Goal: Task Accomplishment & Management: Manage account settings

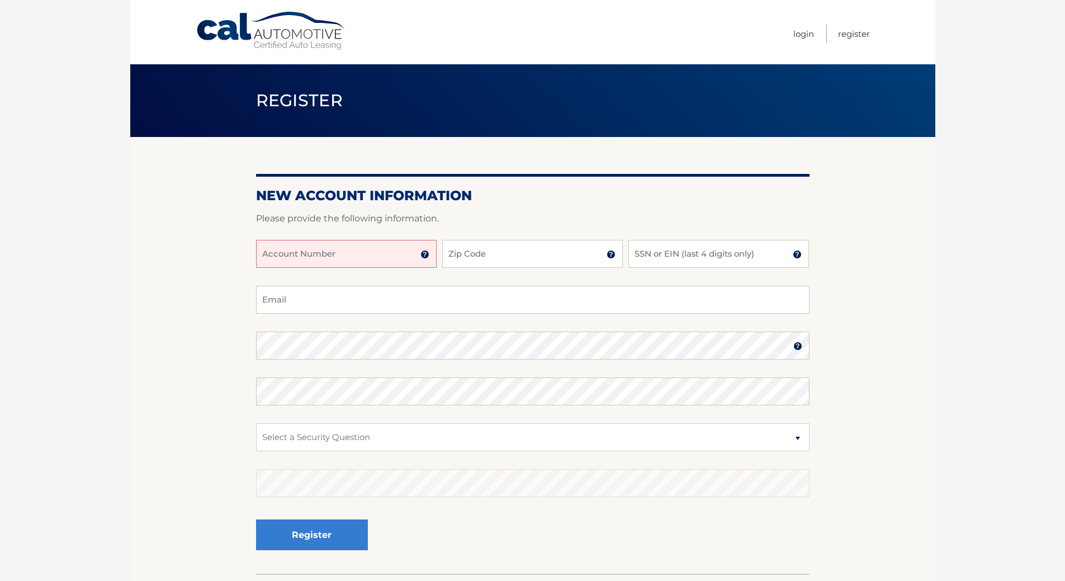
click at [305, 268] on input "Account Number" at bounding box center [346, 254] width 181 height 28
type input "44455978983"
click at [589, 268] on input "Zip Code" at bounding box center [532, 254] width 181 height 28
drag, startPoint x: 480, startPoint y: 275, endPoint x: 469, endPoint y: 266, distance: 14.3
click at [469, 249] on label "Zip Code of first lessee in box 1b of your Lease Agreement" at bounding box center [532, 244] width 181 height 9
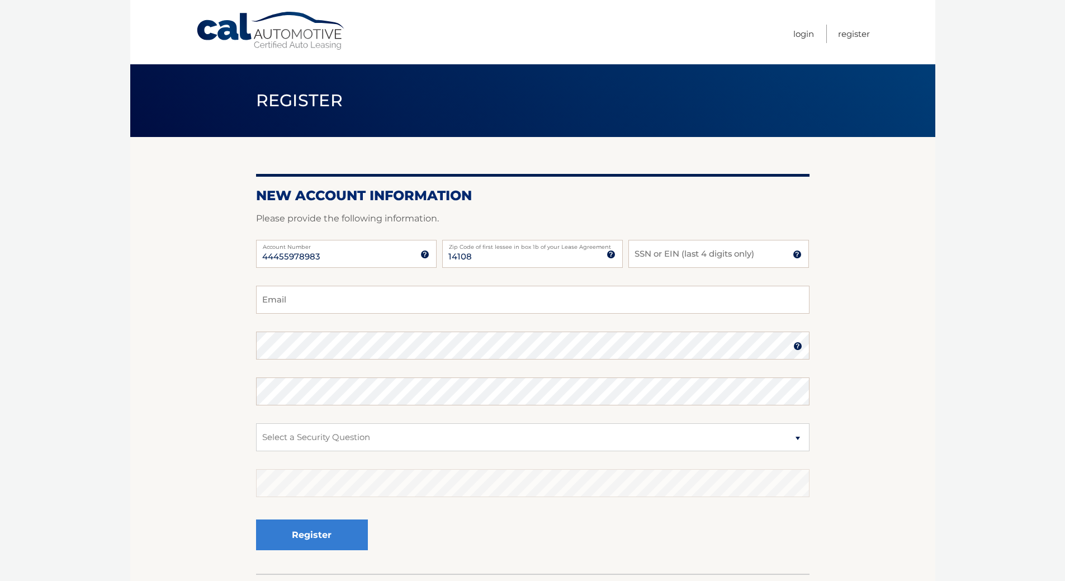
click at [477, 249] on label "Zip Code of first lessee in box 1b of your Lease Agreement" at bounding box center [532, 244] width 181 height 9
click at [477, 268] on input "14108" at bounding box center [532, 254] width 181 height 28
type input "1"
type input "14086"
click at [692, 268] on input "SSN or EIN (last 4 digits only)" at bounding box center [719, 254] width 181 height 28
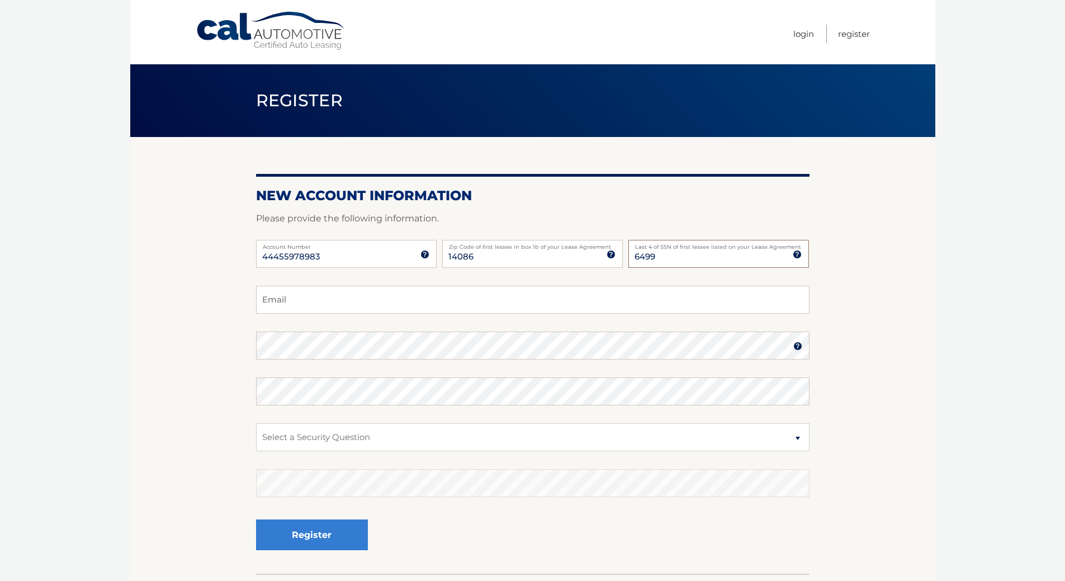
type input "6499"
click at [318, 314] on input "Email" at bounding box center [533, 300] width 554 height 28
type input "[EMAIL_ADDRESS][DOMAIN_NAME]"
click at [307, 451] on select "Select a Security Question What was the name of your elementary school? What is…" at bounding box center [533, 437] width 554 height 28
select select "1"
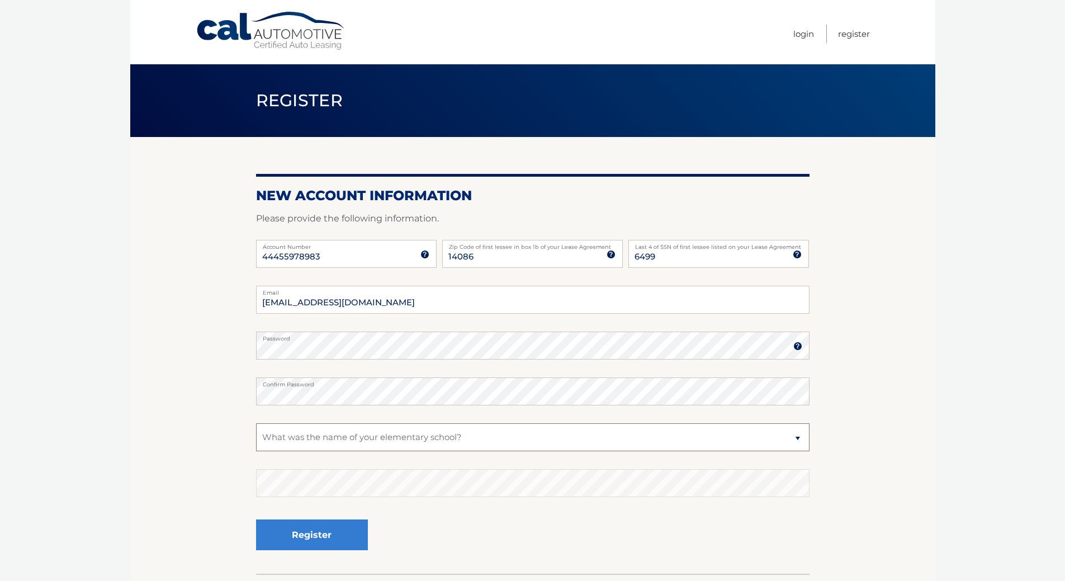
click at [256, 448] on select "Select a Security Question What was the name of your elementary school? What is…" at bounding box center [533, 437] width 554 height 28
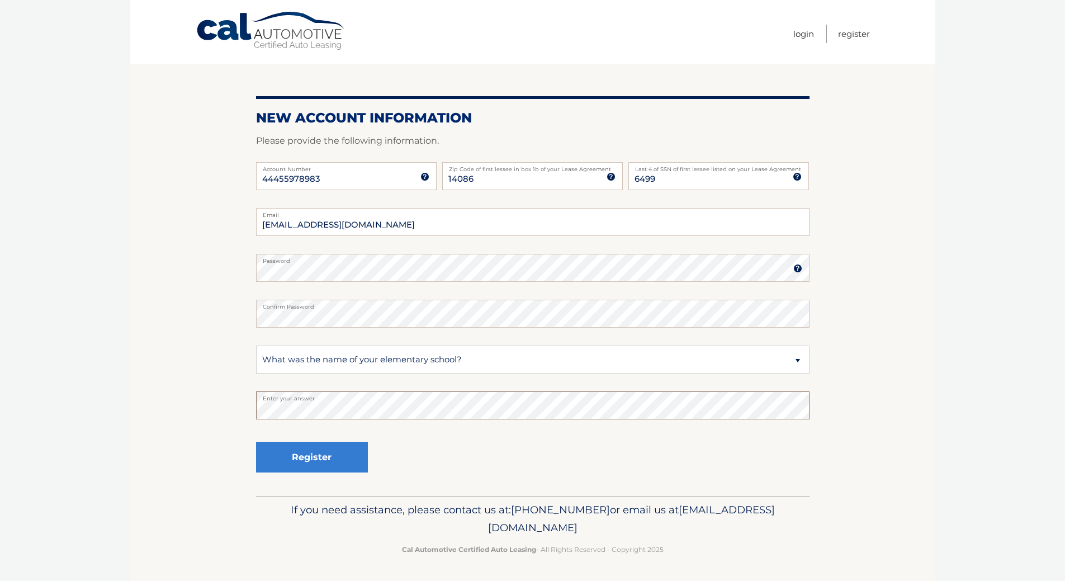
scroll to position [112, 0]
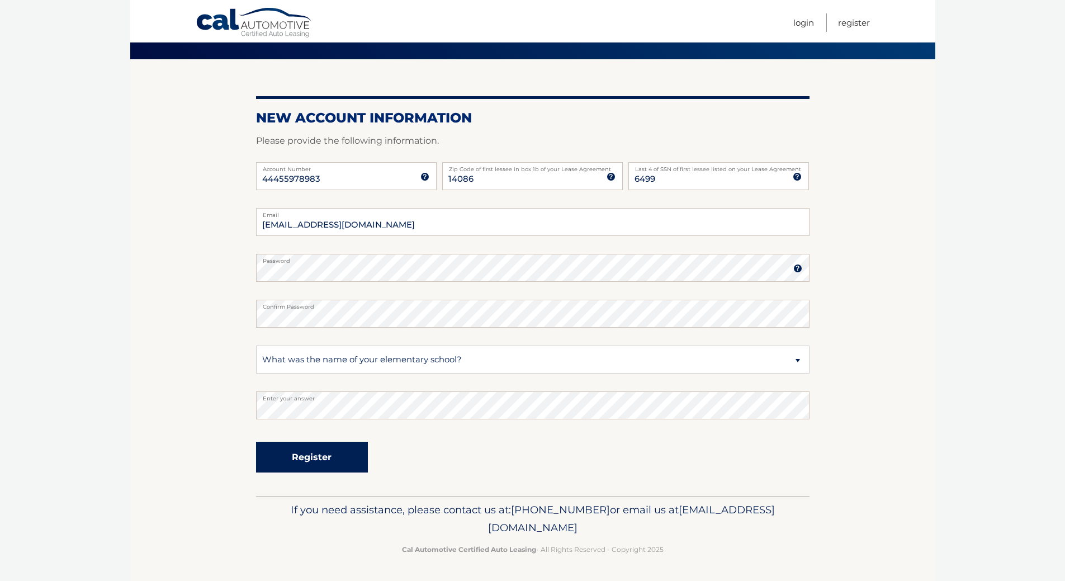
click at [313, 452] on button "Register" at bounding box center [312, 457] width 112 height 31
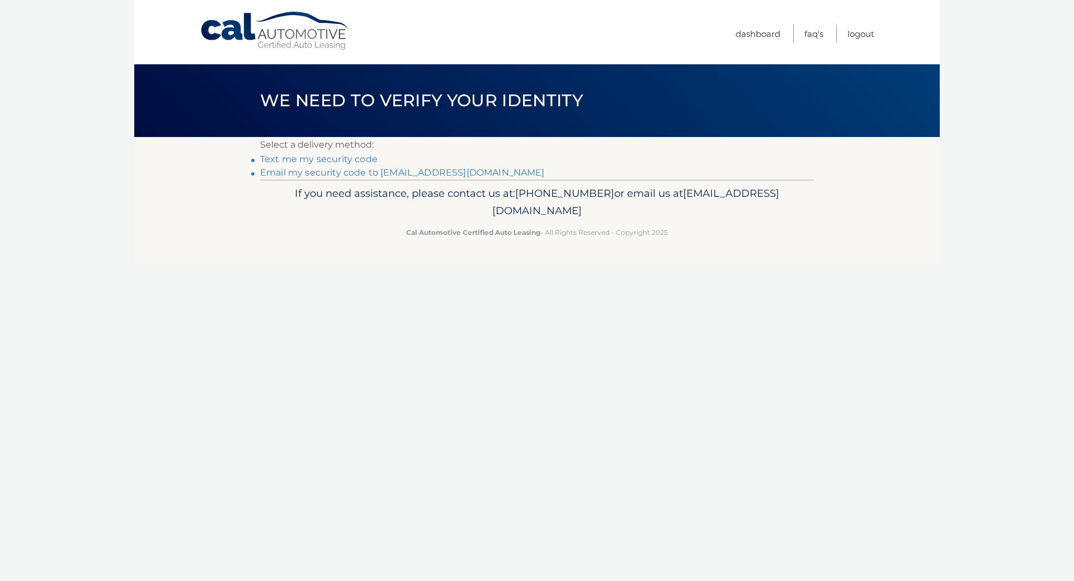
click at [343, 164] on link "Text me my security code" at bounding box center [318, 159] width 117 height 11
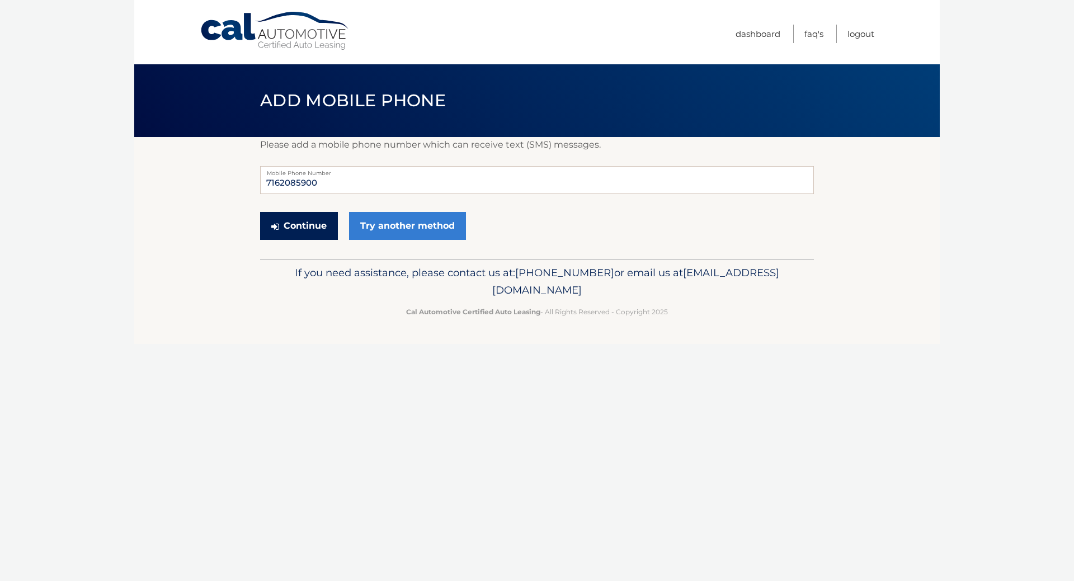
click at [326, 240] on button "Continue" at bounding box center [299, 226] width 78 height 28
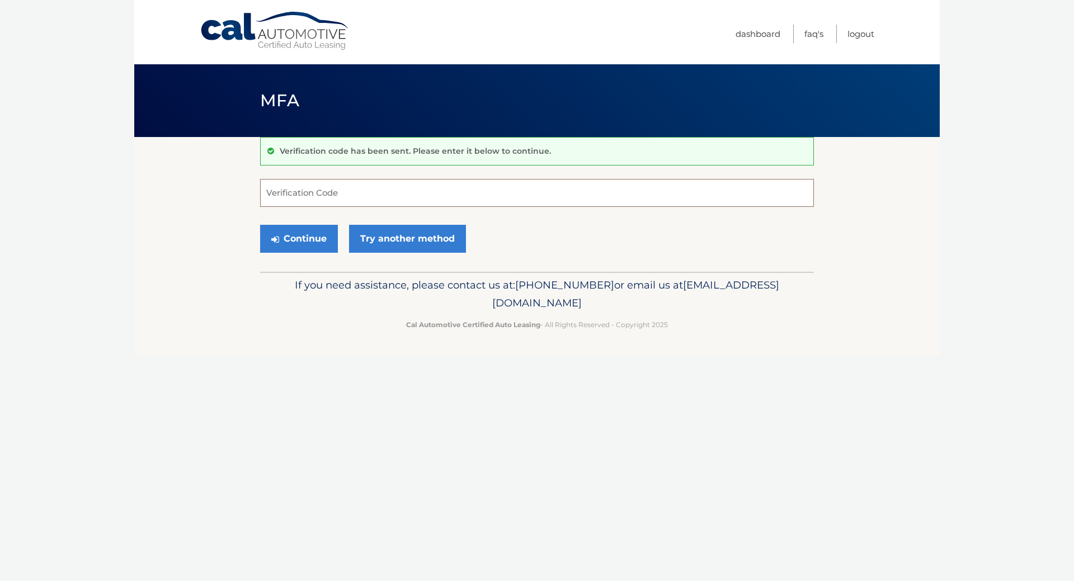
click at [285, 206] on input "Verification Code" at bounding box center [537, 193] width 554 height 28
click at [269, 205] on input "22777224" at bounding box center [537, 193] width 554 height 28
click at [290, 206] on input "2777224" at bounding box center [537, 193] width 554 height 28
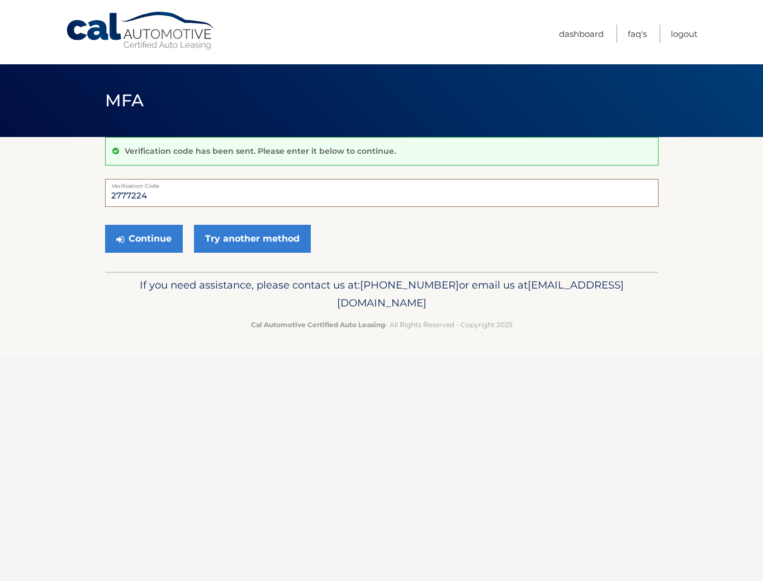
click at [135, 205] on input "2777224" at bounding box center [382, 193] width 554 height 28
type input "277724"
click at [180, 253] on button "Continue" at bounding box center [144, 239] width 78 height 28
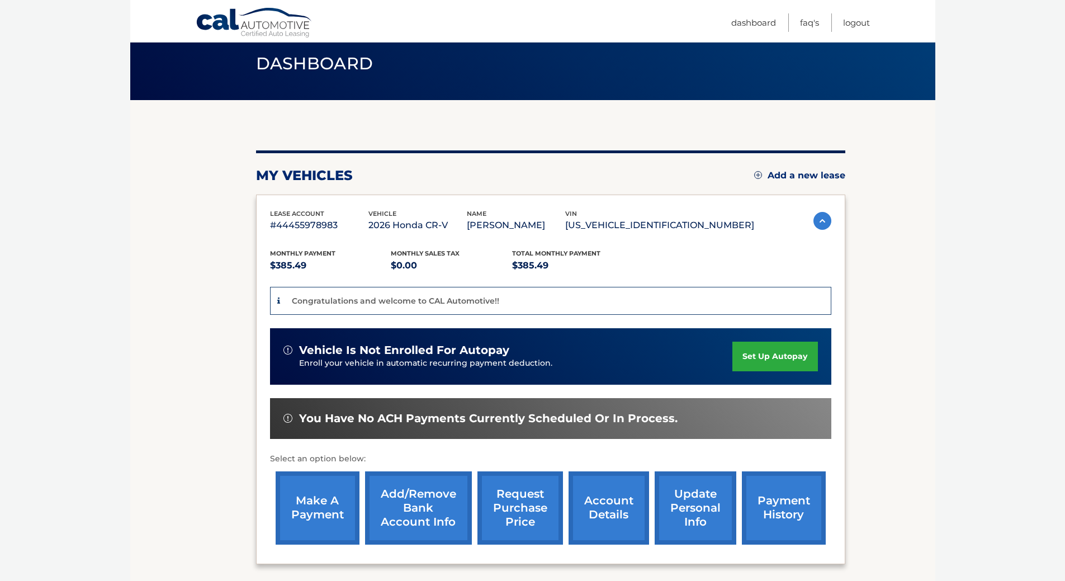
scroll to position [56, 0]
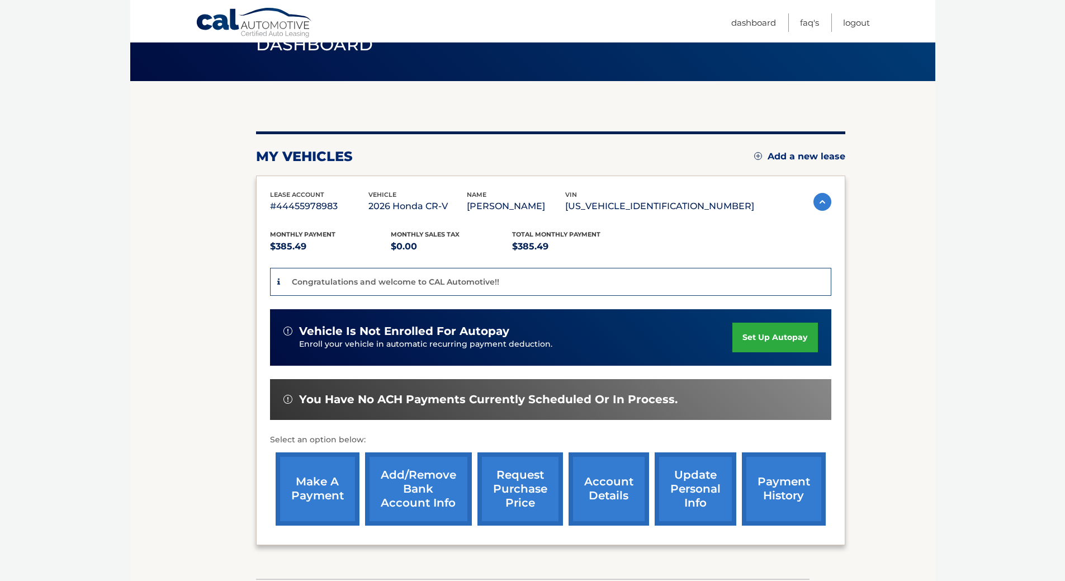
click at [763, 337] on link "set up autopay" at bounding box center [775, 338] width 85 height 30
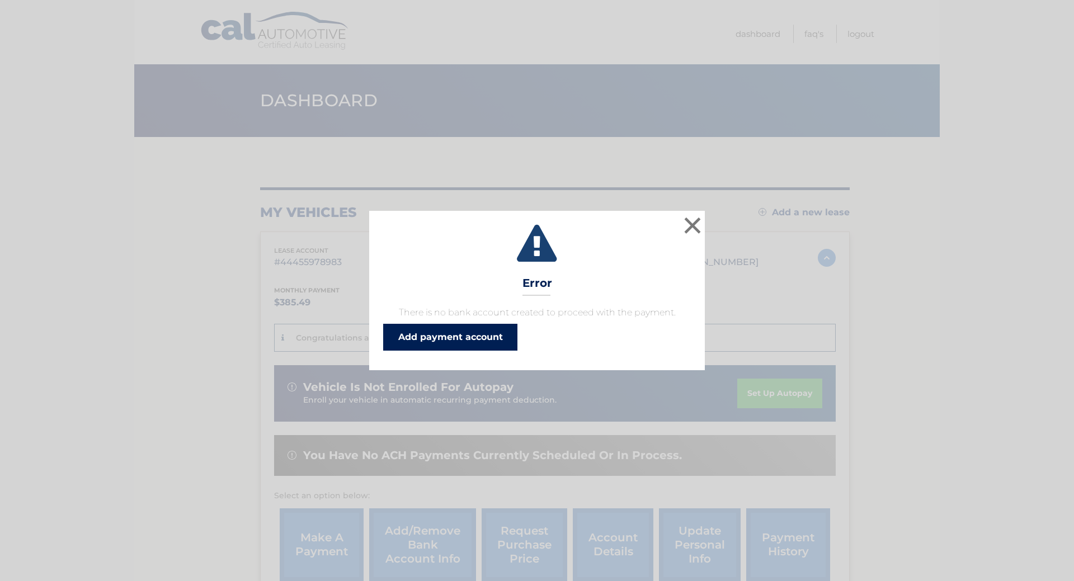
click at [493, 351] on link "Add payment account" at bounding box center [450, 337] width 134 height 27
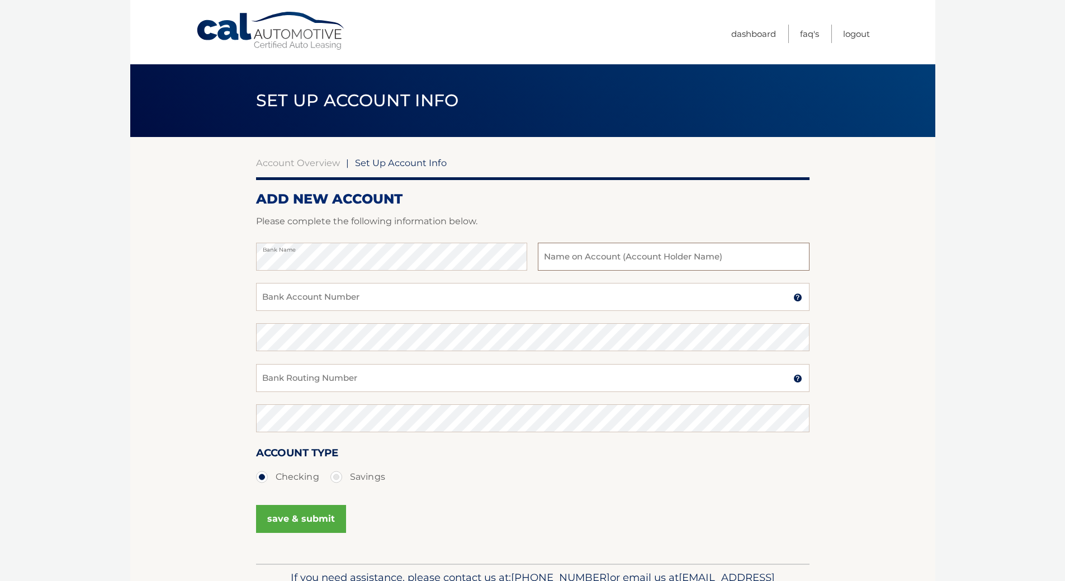
click at [560, 271] on input "text" at bounding box center [673, 257] width 271 height 28
type input "Katherine E. Lange"
click at [293, 311] on input "Bank Account Number" at bounding box center [533, 297] width 554 height 28
click at [282, 311] on input "Bank Account Number" at bounding box center [533, 297] width 554 height 28
type input "7970022603"
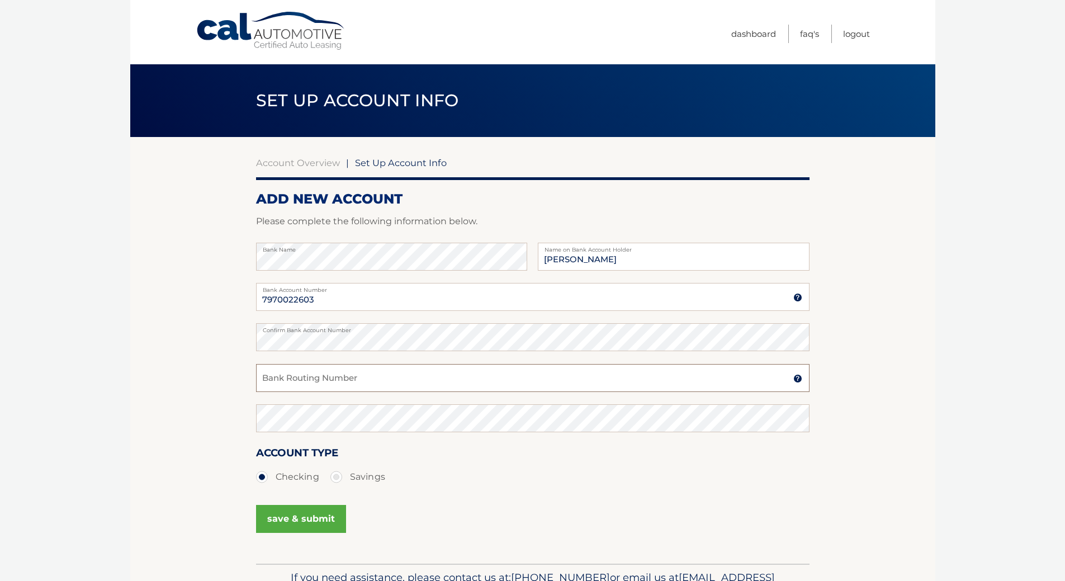
click at [323, 392] on input "Bank Routing Number" at bounding box center [533, 378] width 554 height 28
click at [265, 392] on input "Bank Routing Number" at bounding box center [533, 378] width 554 height 28
click at [273, 392] on input "0233103" at bounding box center [533, 378] width 554 height 28
click at [280, 392] on input "02133103" at bounding box center [533, 378] width 554 height 28
type input "021313103"
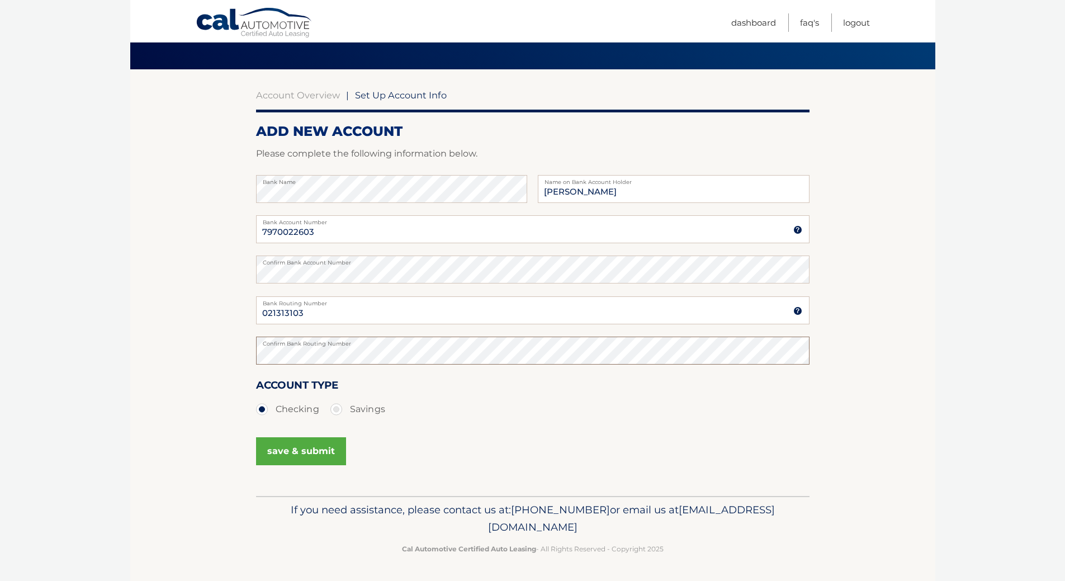
scroll to position [112, 0]
click at [317, 465] on button "save & submit" at bounding box center [301, 451] width 90 height 28
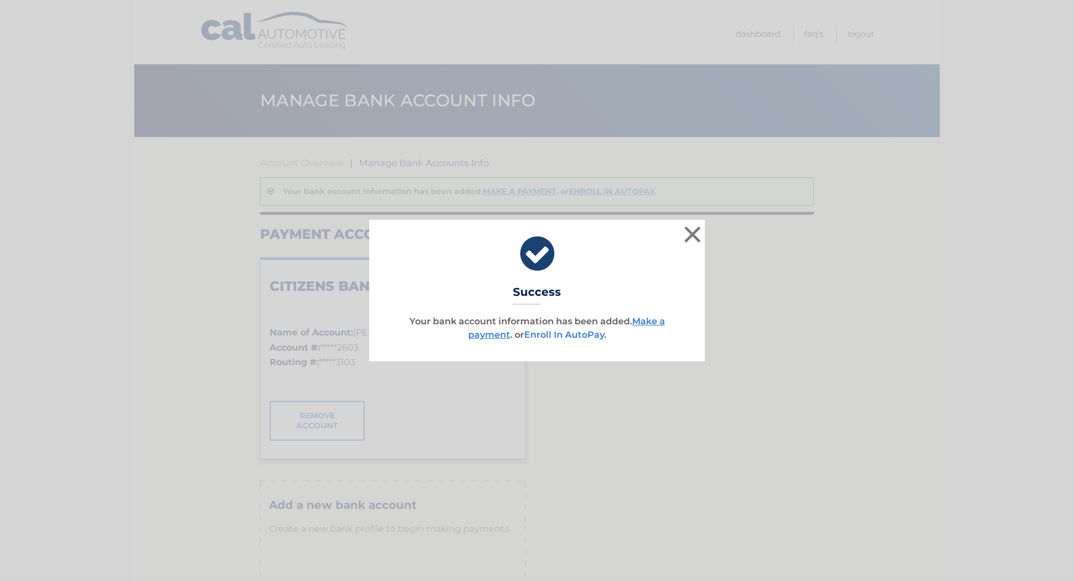
click at [537, 340] on link "Enroll In AutoPay" at bounding box center [564, 334] width 80 height 11
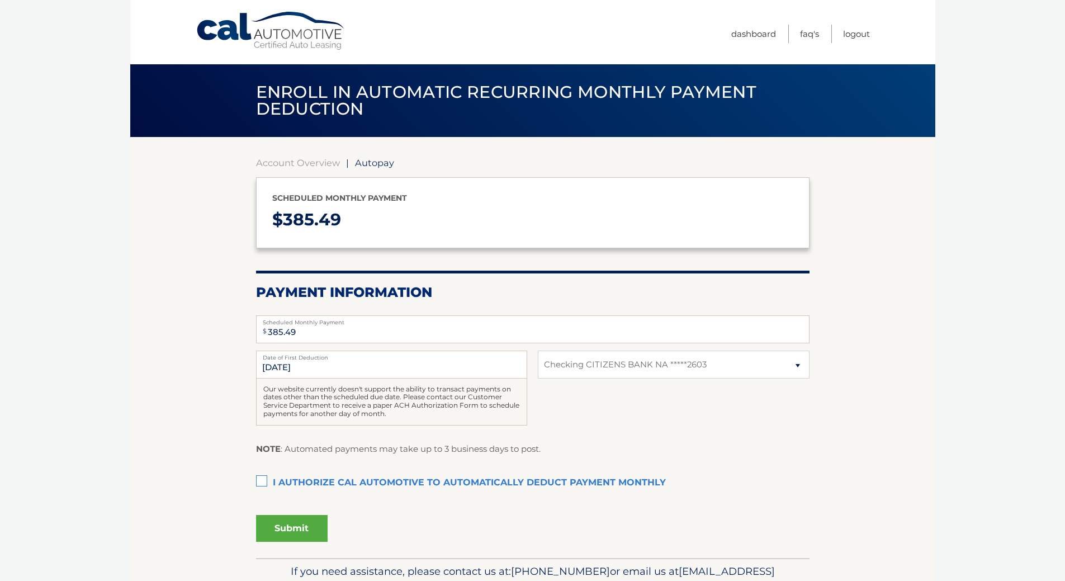
select select "YjhhYWFhNTUtMThlYy00MzE5LTk1NWEtZDdjYTFiMmIxOGUy"
click at [798, 379] on select "Select Bank Account Checking CITIZENS BANK NA *****2603" at bounding box center [673, 365] width 271 height 28
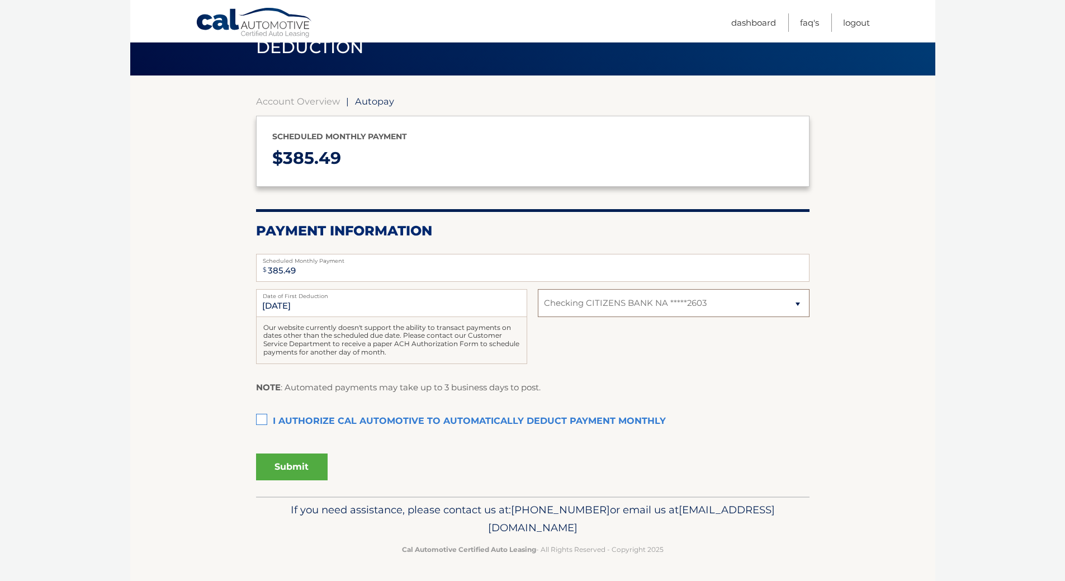
scroll to position [112, 0]
click at [267, 433] on label "I authorize cal automotive to automatically deduct payment monthly This checkbo…" at bounding box center [533, 422] width 554 height 22
click at [0, 0] on input "I authorize cal automotive to automatically deduct payment monthly This checkbo…" at bounding box center [0, 0] width 0 height 0
click at [323, 480] on button "Submit" at bounding box center [292, 467] width 72 height 27
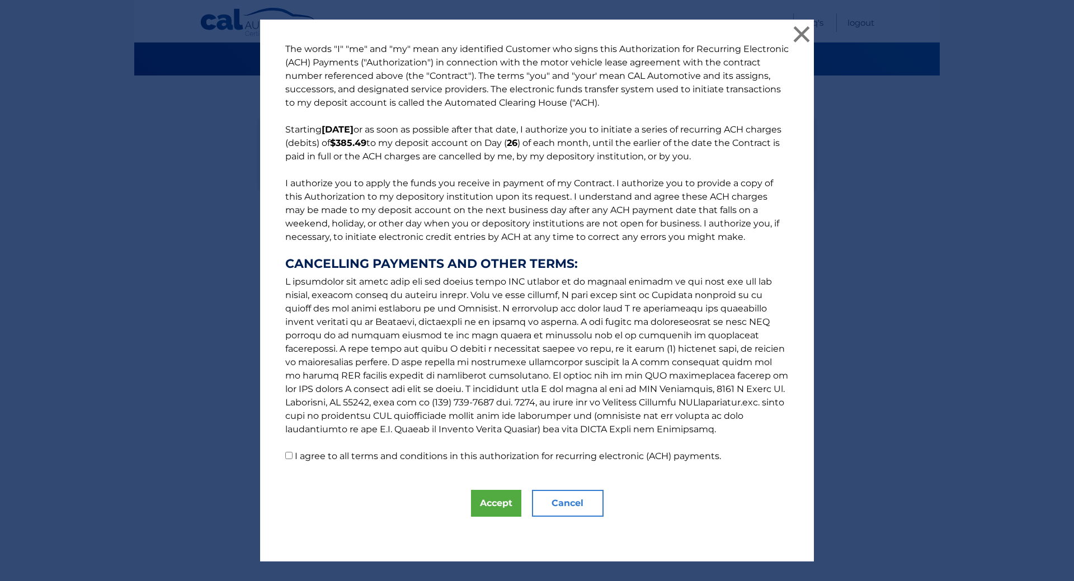
scroll to position [636, 0]
click at [285, 452] on input "I agree to all terms and conditions in this authorization for recurring electro…" at bounding box center [288, 455] width 7 height 7
checkbox input "true"
click at [471, 507] on button "Accept" at bounding box center [496, 503] width 50 height 27
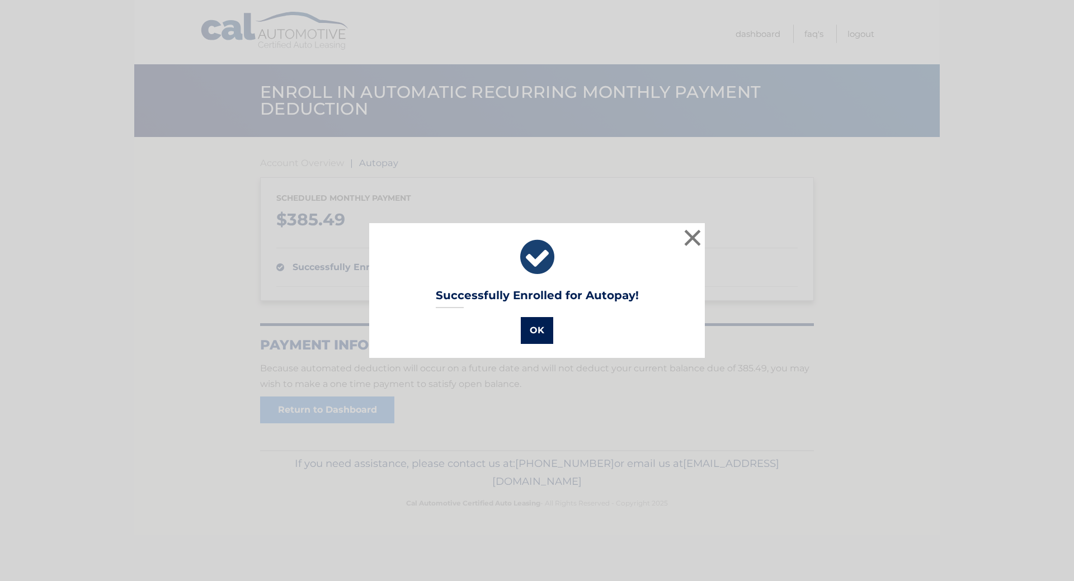
click at [537, 344] on button "OK" at bounding box center [537, 330] width 32 height 27
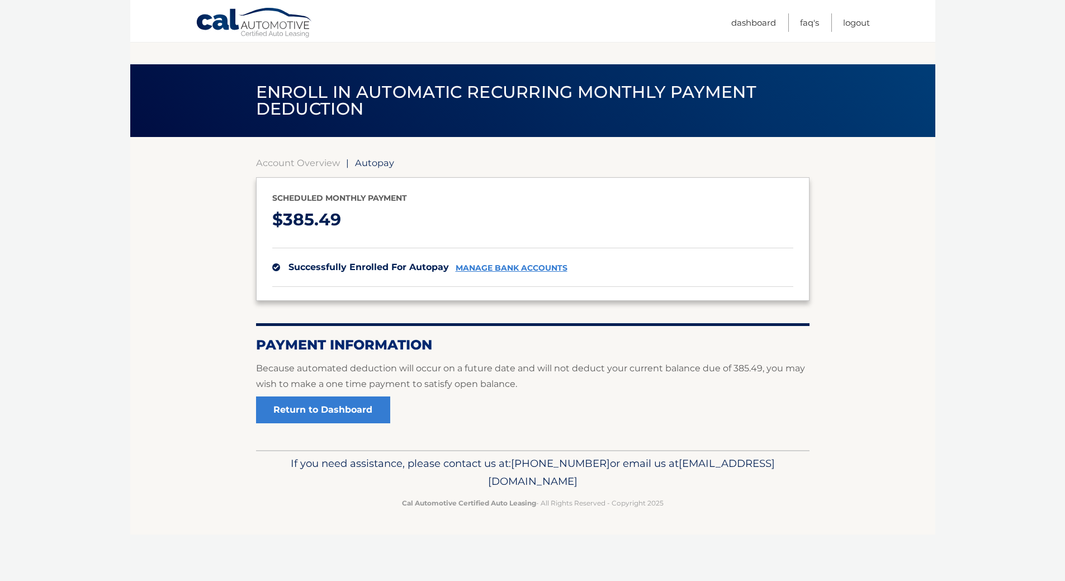
scroll to position [124, 0]
click at [355, 416] on link "Return to Dashboard" at bounding box center [323, 410] width 134 height 27
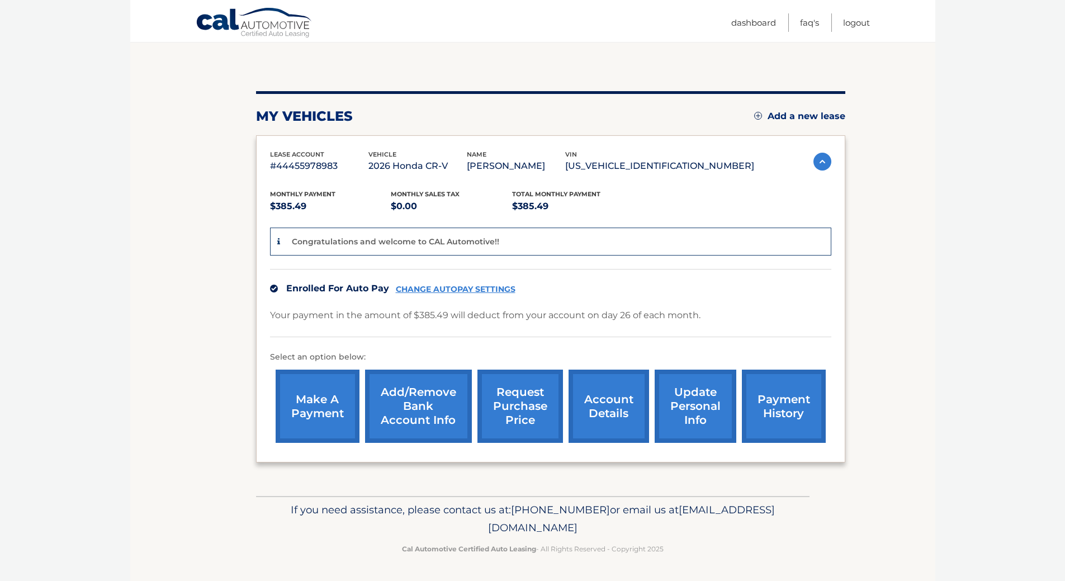
scroll to position [112, 0]
click at [782, 424] on link "payment history" at bounding box center [784, 406] width 84 height 73
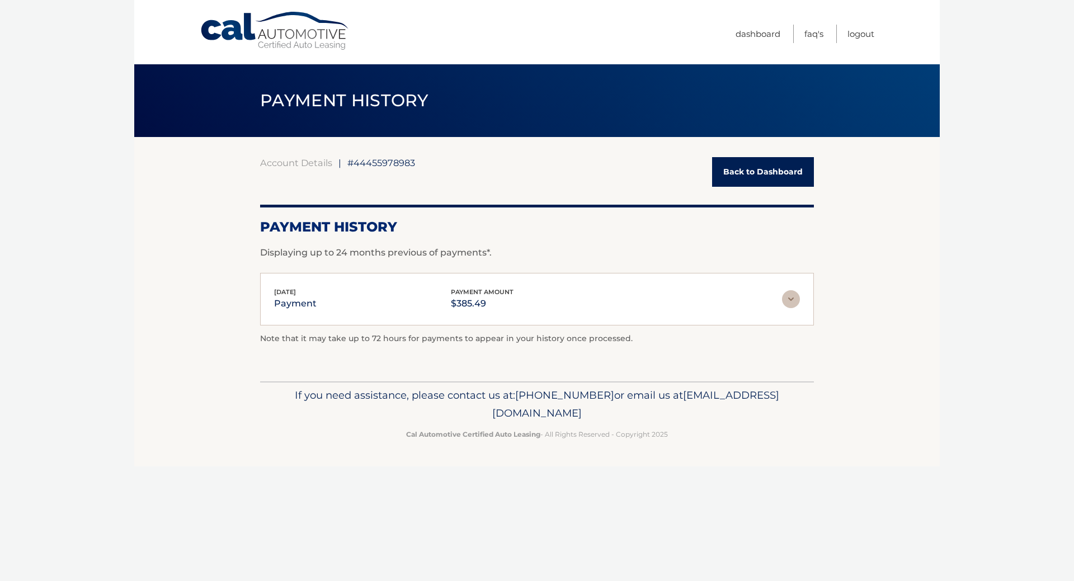
click at [790, 293] on img at bounding box center [791, 299] width 18 height 18
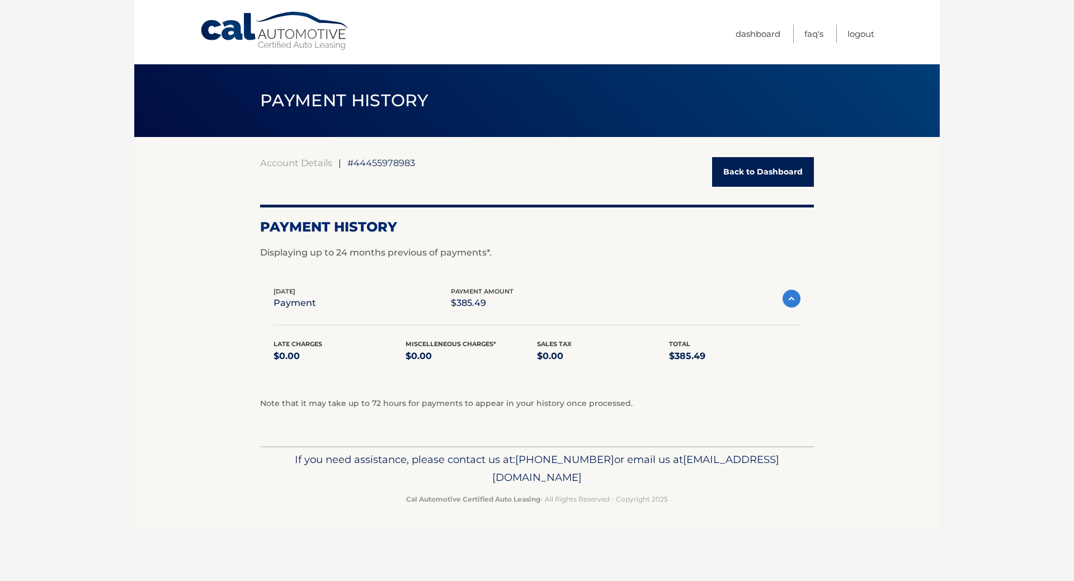
click at [790, 293] on img at bounding box center [791, 299] width 18 height 18
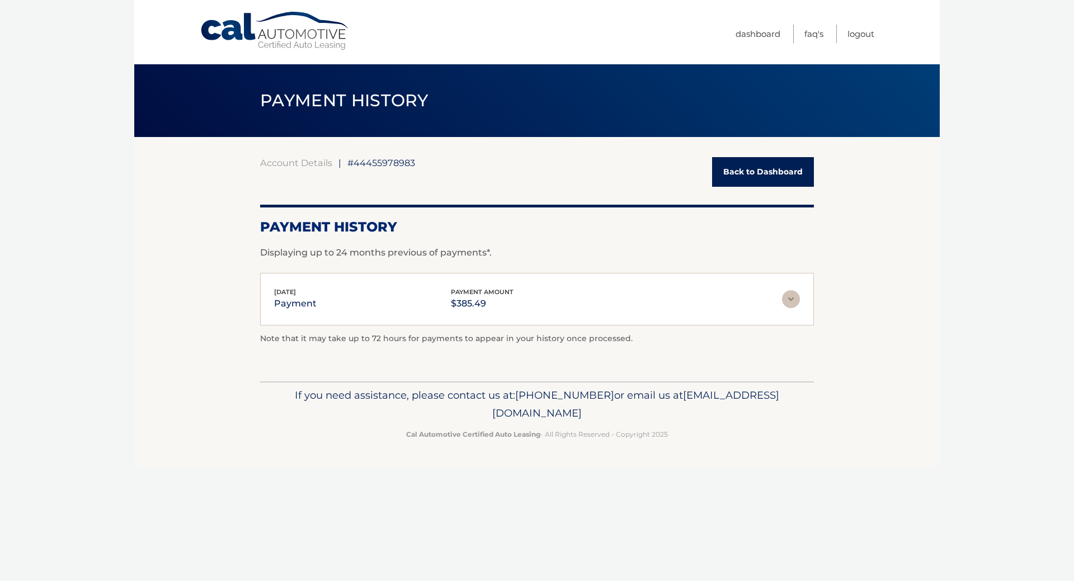
click at [751, 169] on link "Back to Dashboard" at bounding box center [763, 172] width 102 height 30
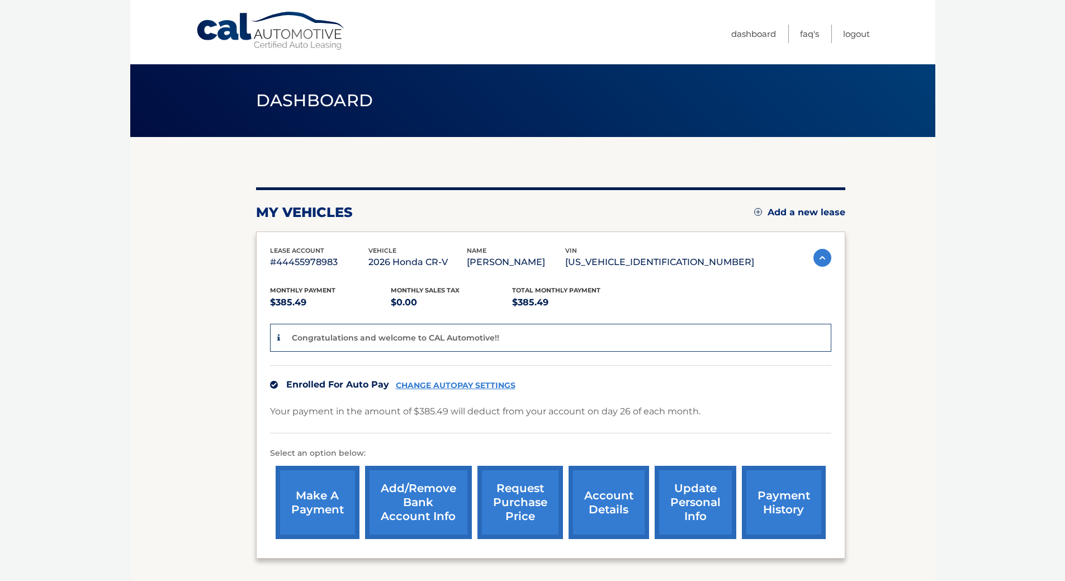
click at [821, 253] on img at bounding box center [823, 258] width 18 height 18
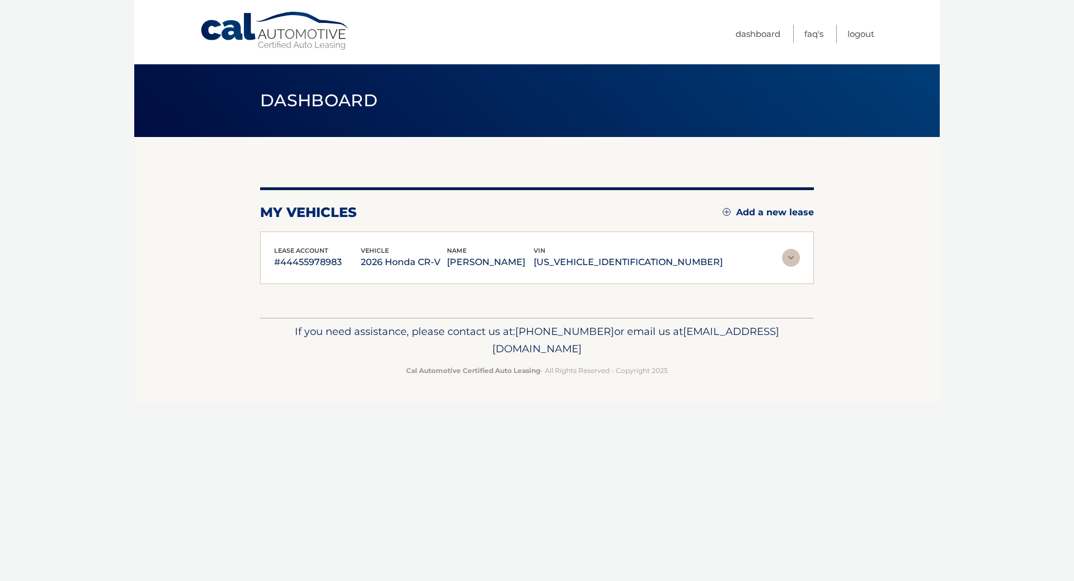
click at [821, 253] on section "my vehicles Add a new lease lease account #44455978983 vehicle 2026 Honda CR-V …" at bounding box center [536, 227] width 805 height 181
click at [793, 252] on img at bounding box center [791, 258] width 18 height 18
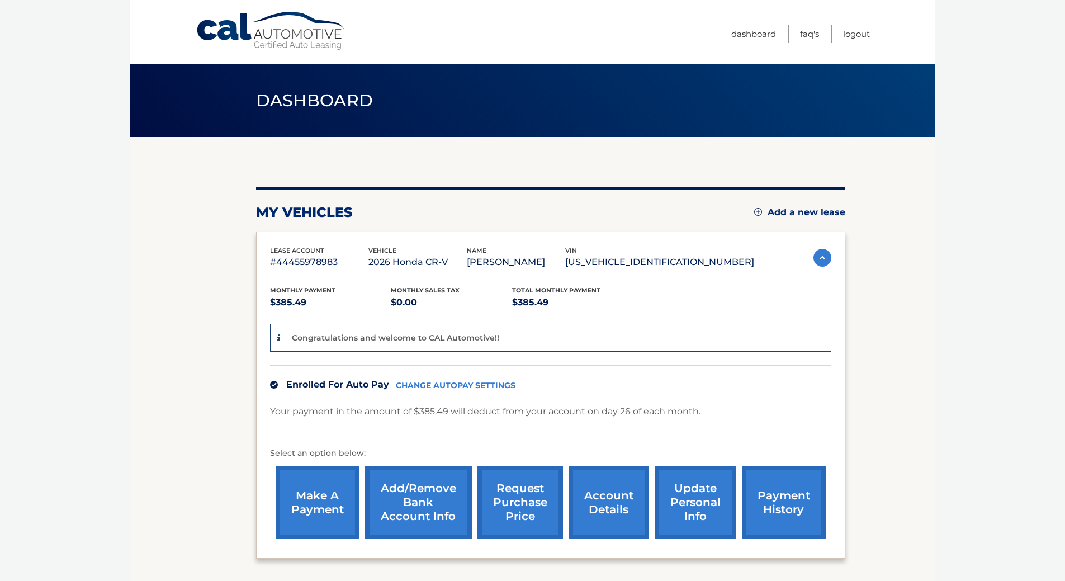
click at [529, 539] on link "request purchase price" at bounding box center [521, 502] width 86 height 73
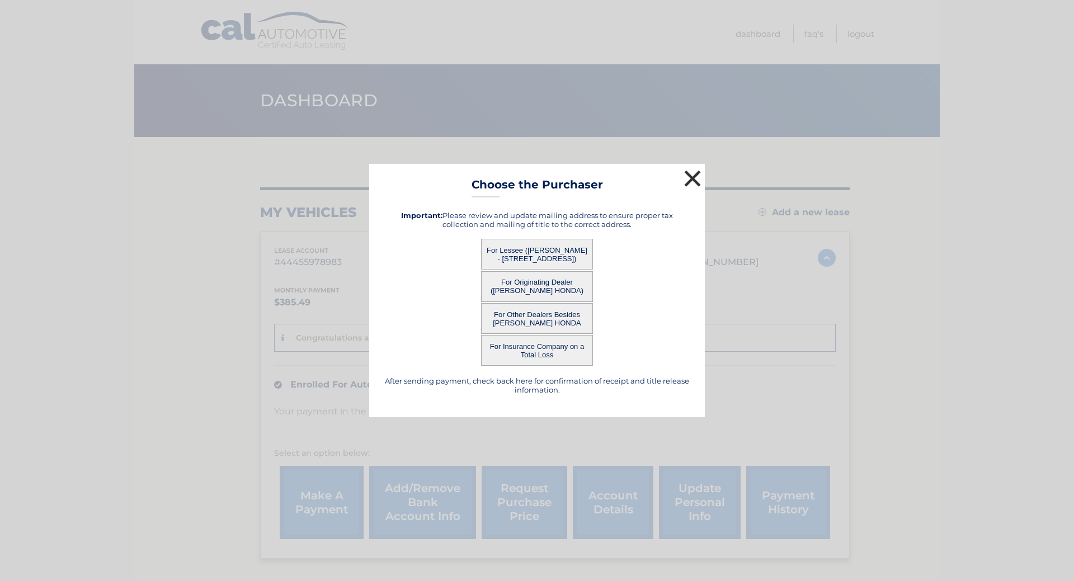
click at [694, 167] on button "×" at bounding box center [692, 178] width 22 height 22
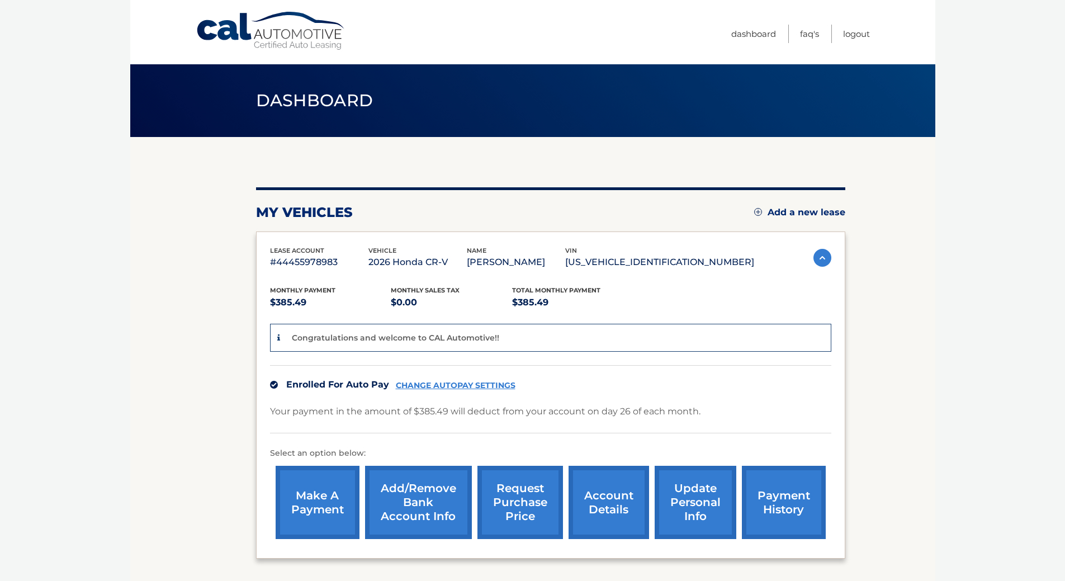
click at [605, 535] on link "account details" at bounding box center [609, 502] width 81 height 73
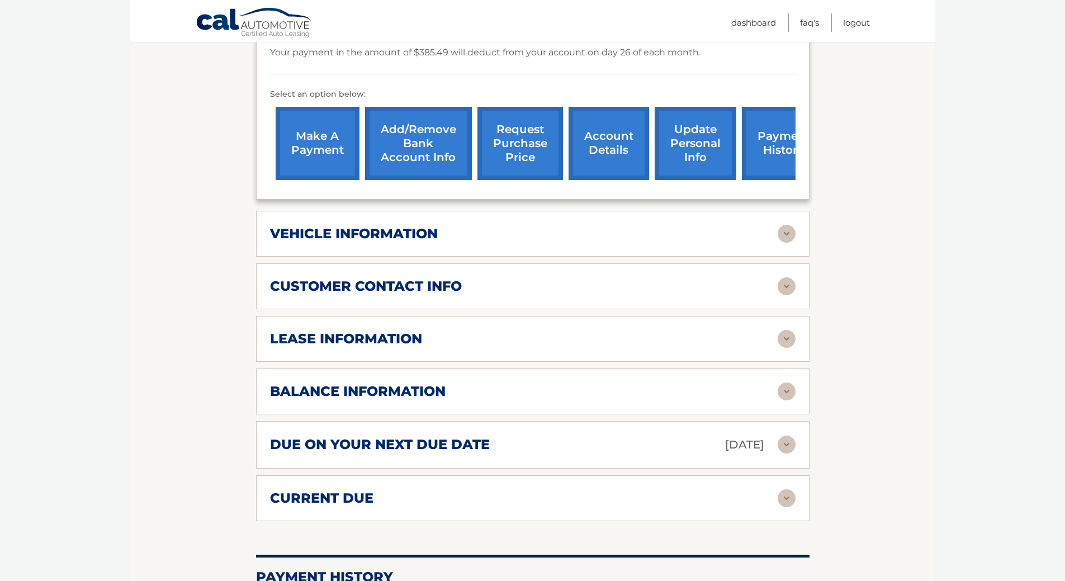
scroll to position [336, 0]
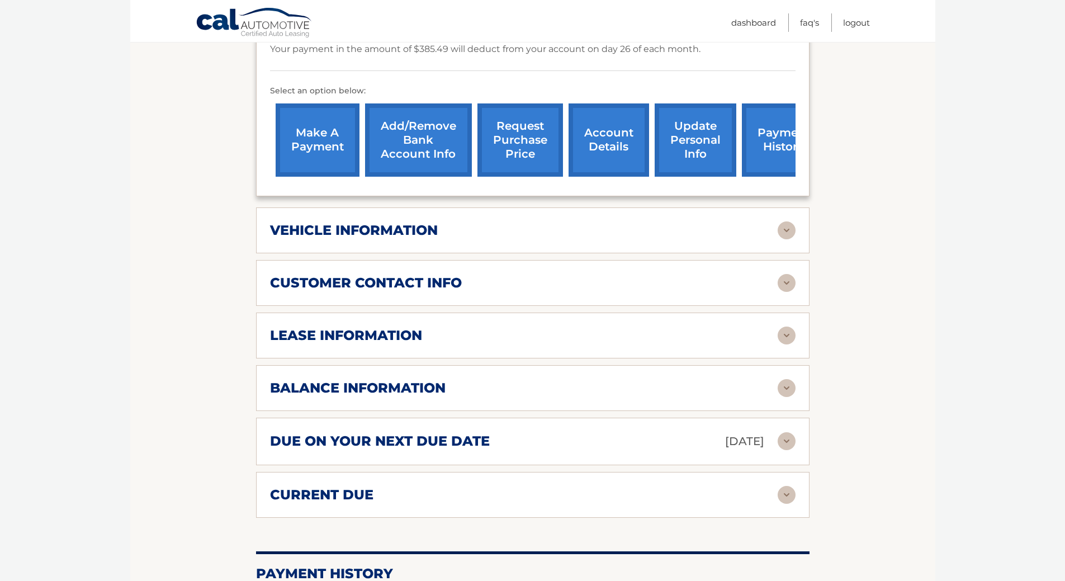
click at [789, 239] on img at bounding box center [787, 230] width 18 height 18
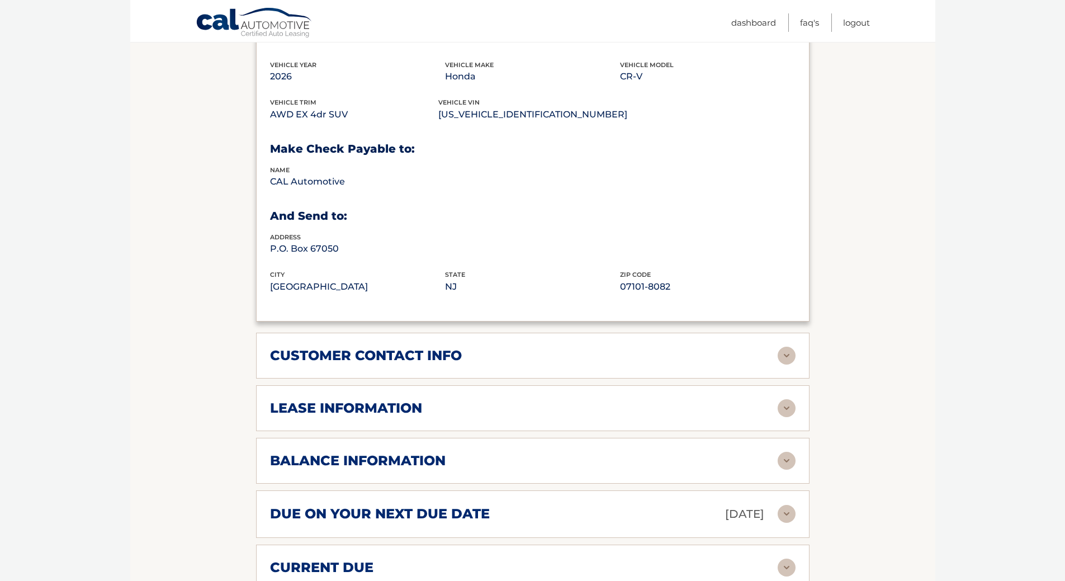
scroll to position [559, 0]
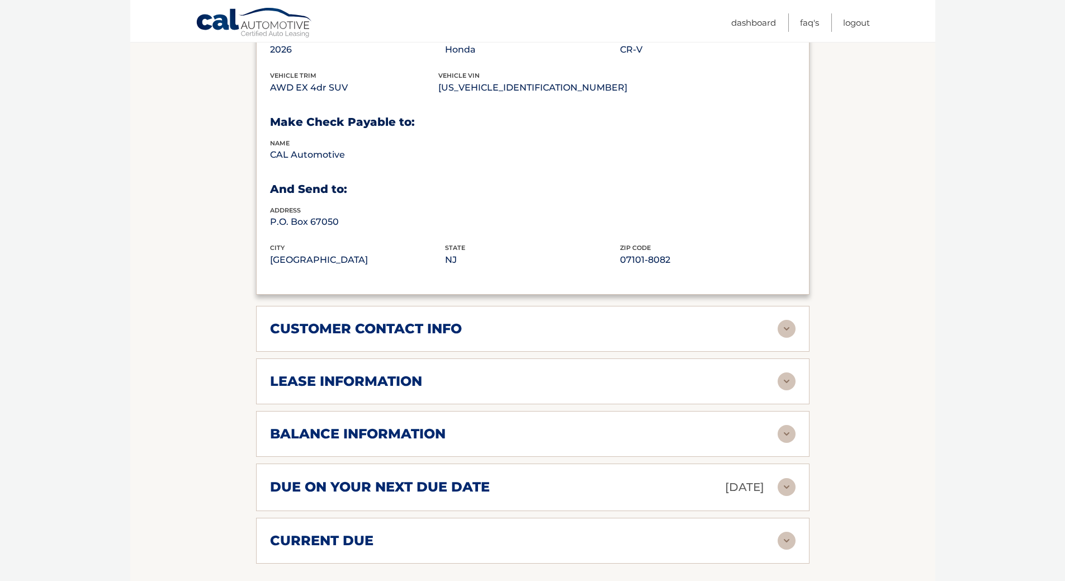
click at [787, 338] on img at bounding box center [787, 329] width 18 height 18
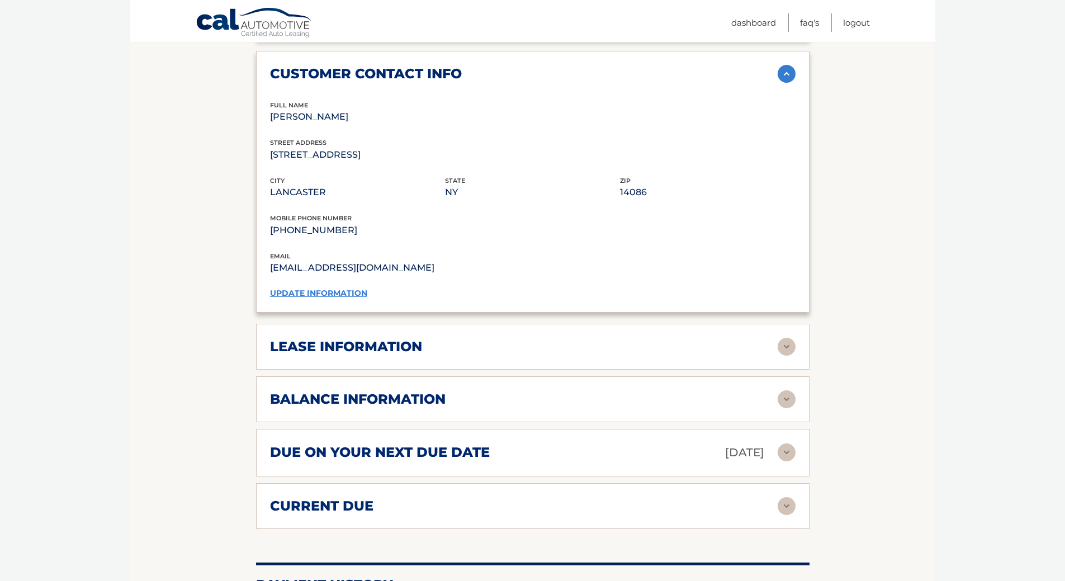
scroll to position [839, 0]
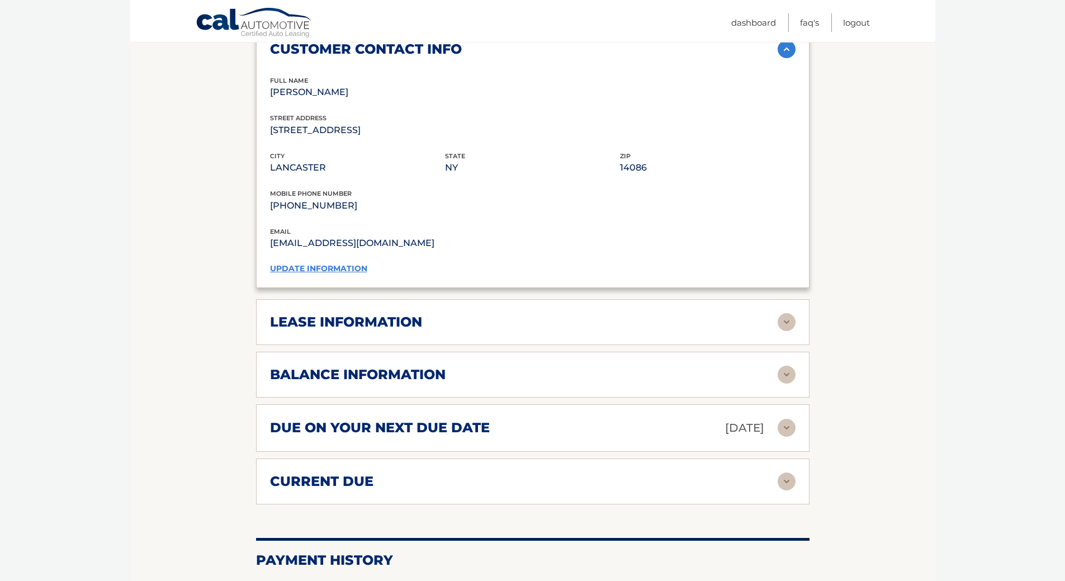
click at [786, 331] on img at bounding box center [787, 322] width 18 height 18
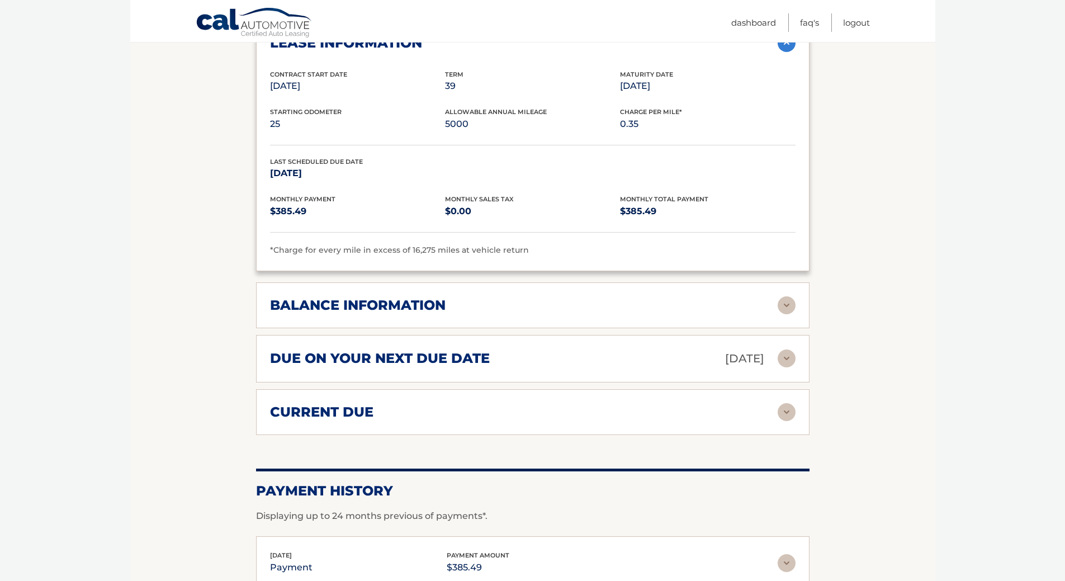
scroll to position [1119, 0]
click at [785, 314] on img at bounding box center [787, 305] width 18 height 18
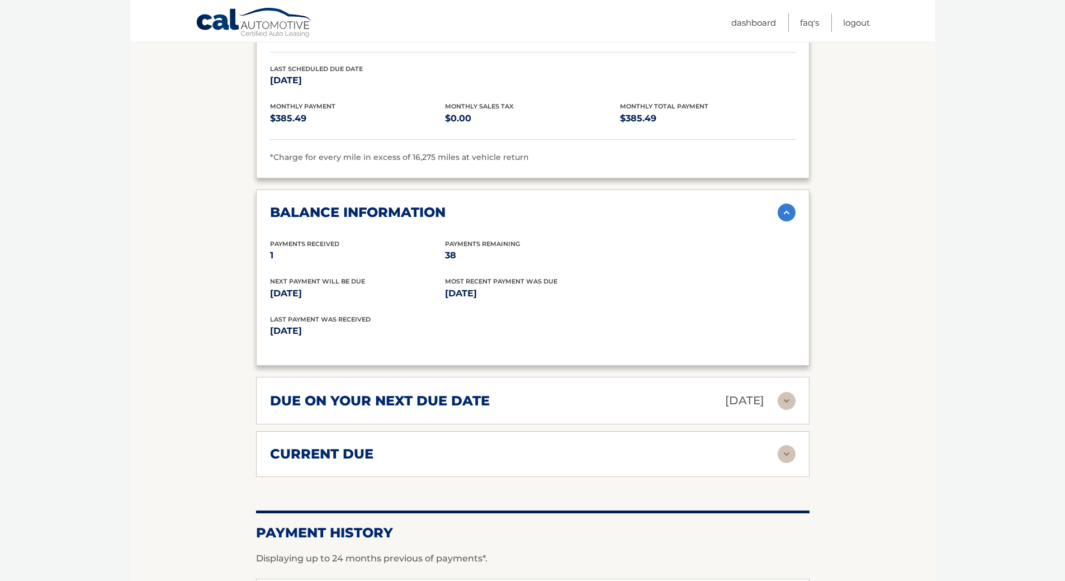
scroll to position [1230, 0]
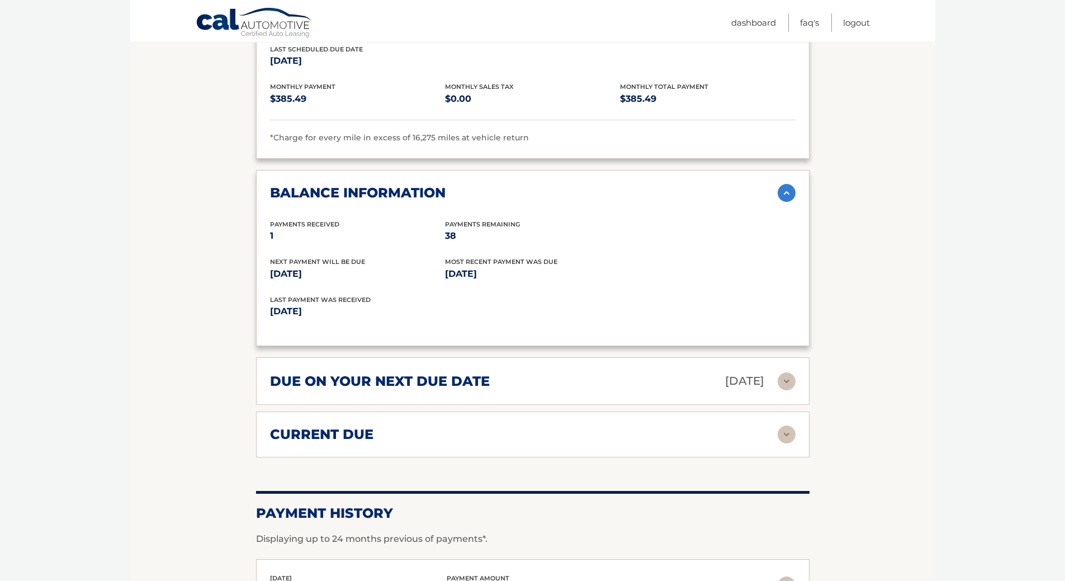
click at [787, 390] on img at bounding box center [787, 381] width 18 height 18
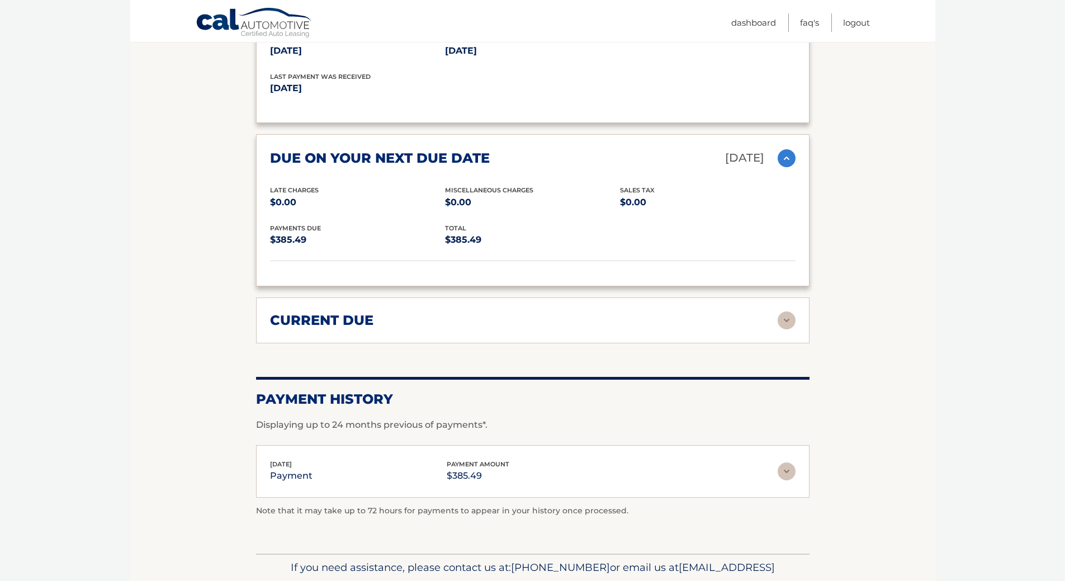
scroll to position [1454, 0]
click at [784, 329] on img at bounding box center [787, 320] width 18 height 18
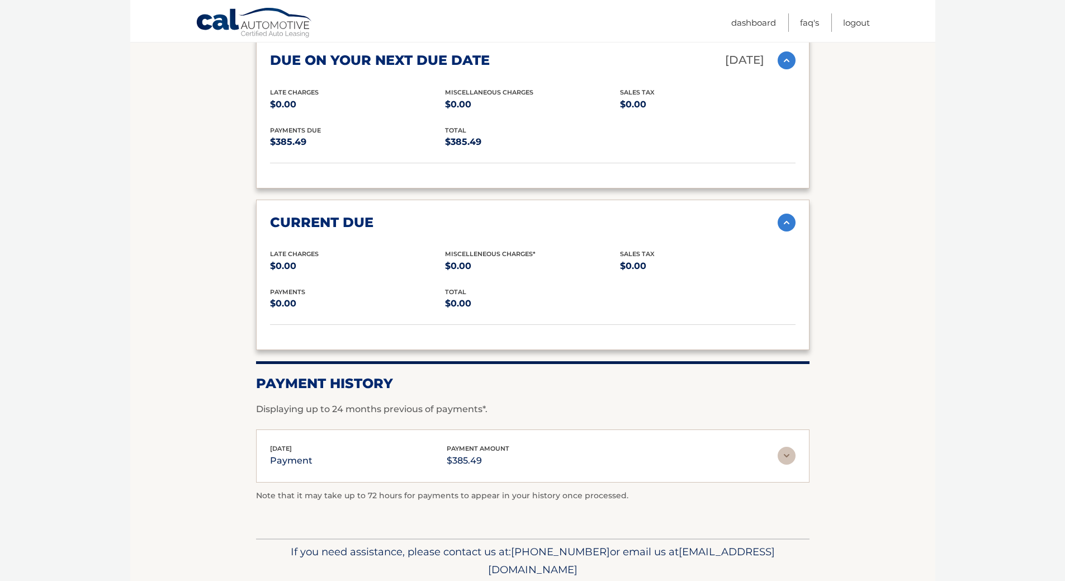
scroll to position [1622, 0]
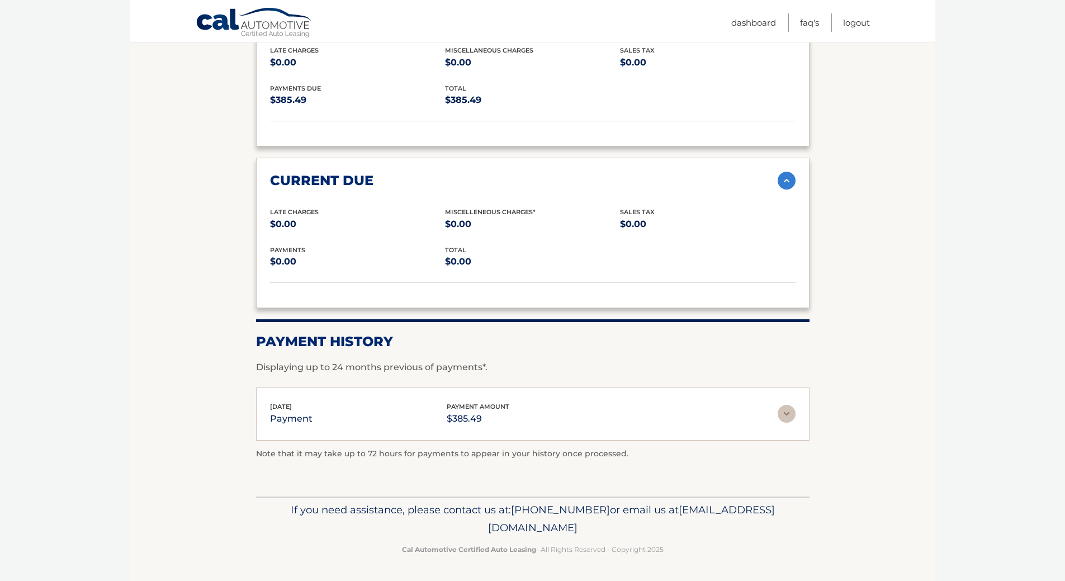
click at [786, 423] on img at bounding box center [787, 414] width 18 height 18
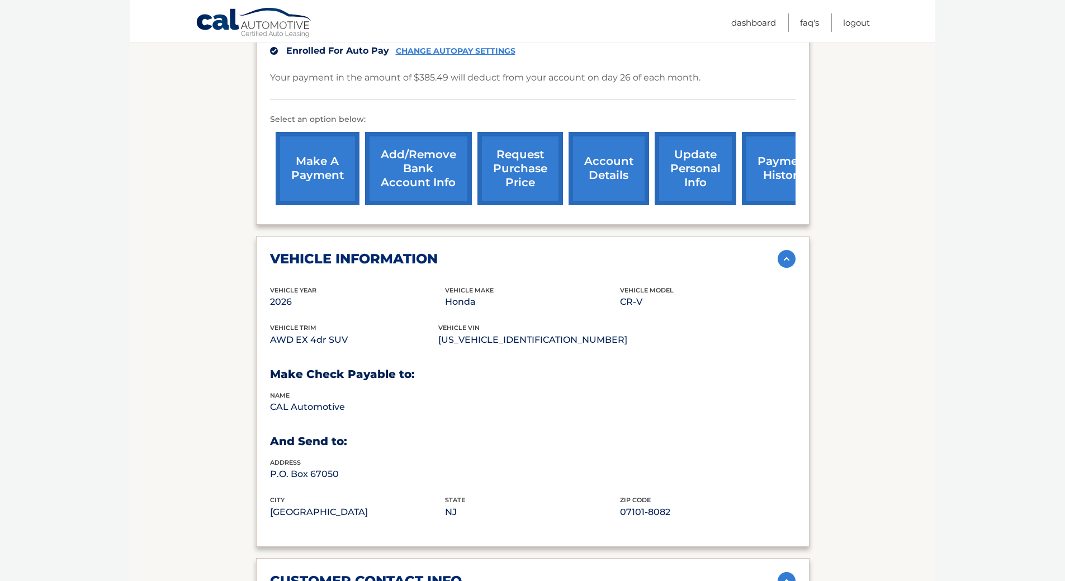
scroll to position [273, 0]
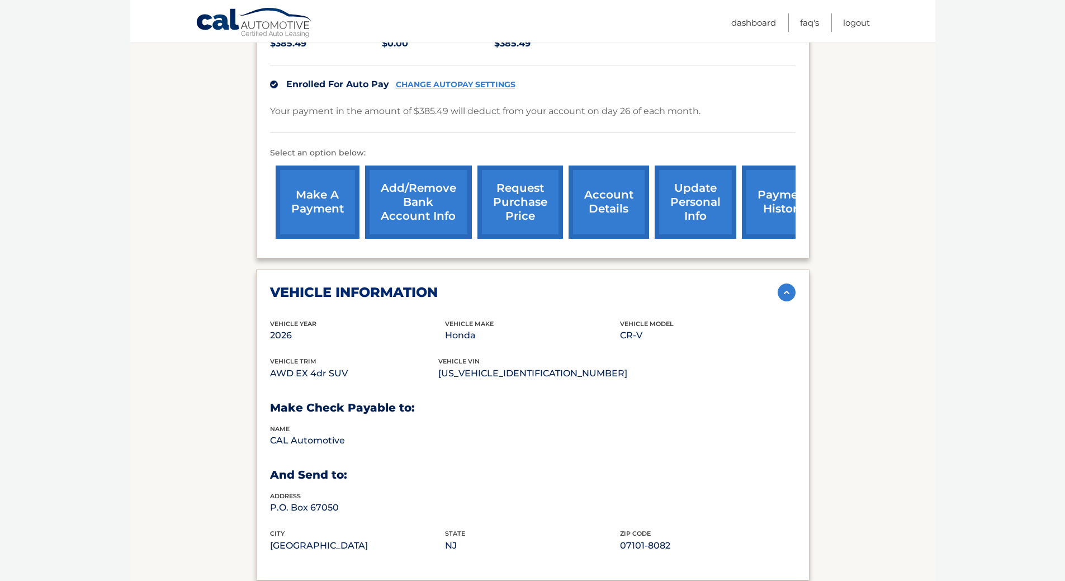
click at [788, 301] on img at bounding box center [787, 293] width 18 height 18
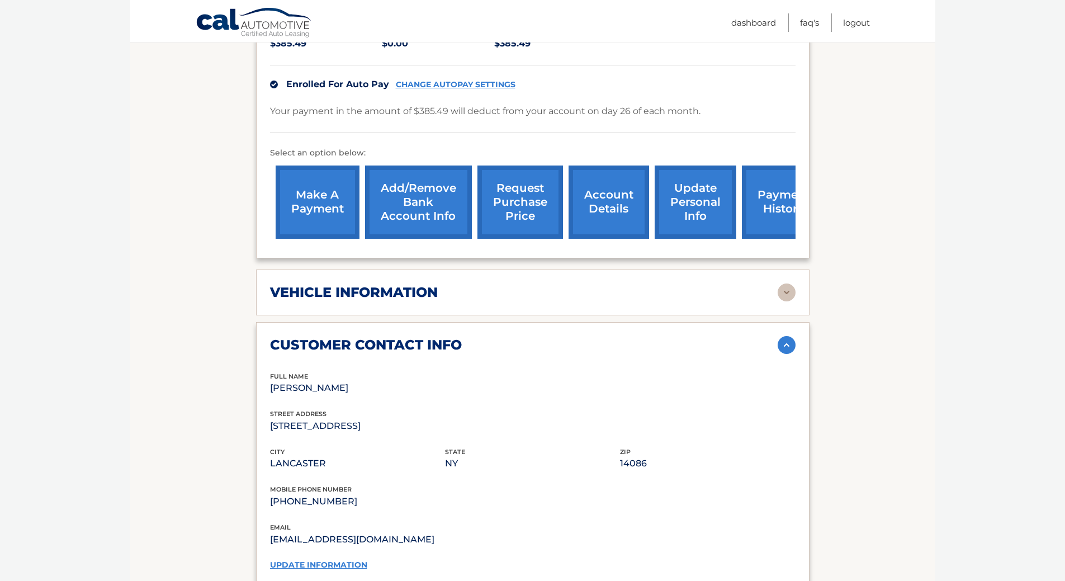
click at [786, 354] on img at bounding box center [787, 345] width 18 height 18
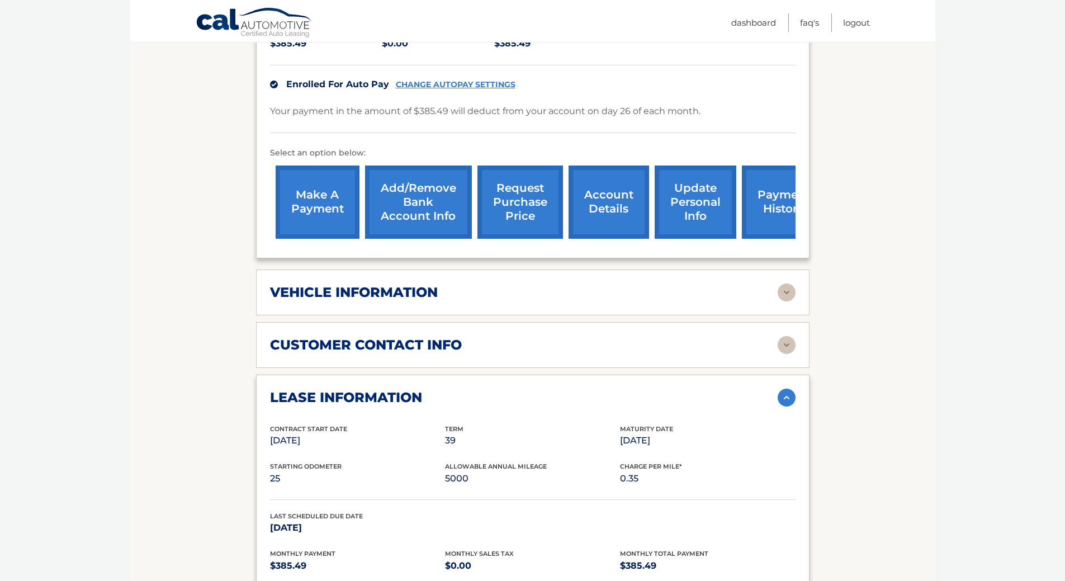
click at [786, 407] on img at bounding box center [787, 398] width 18 height 18
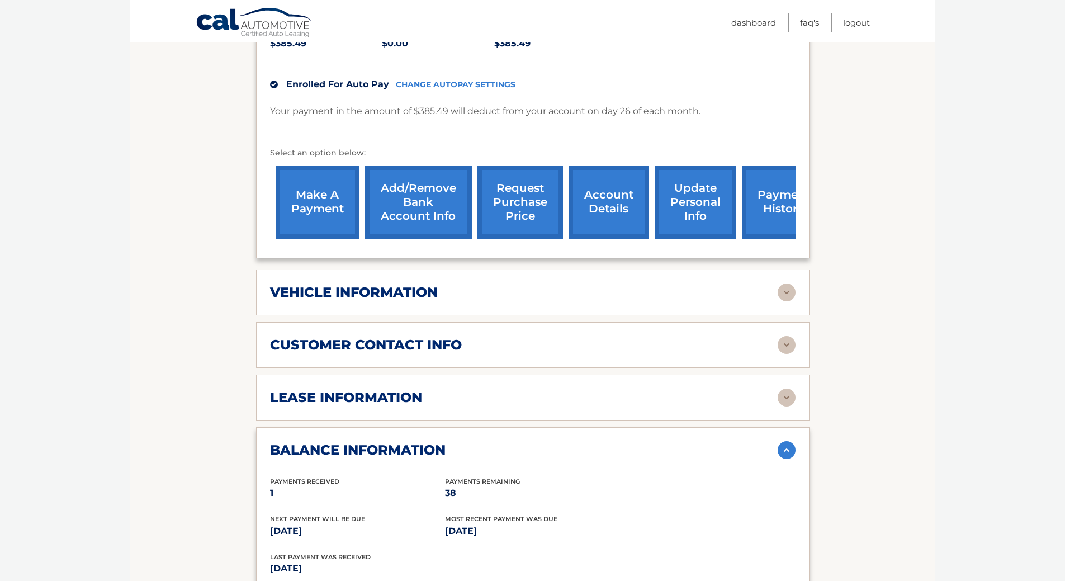
click at [785, 459] on img at bounding box center [787, 450] width 18 height 18
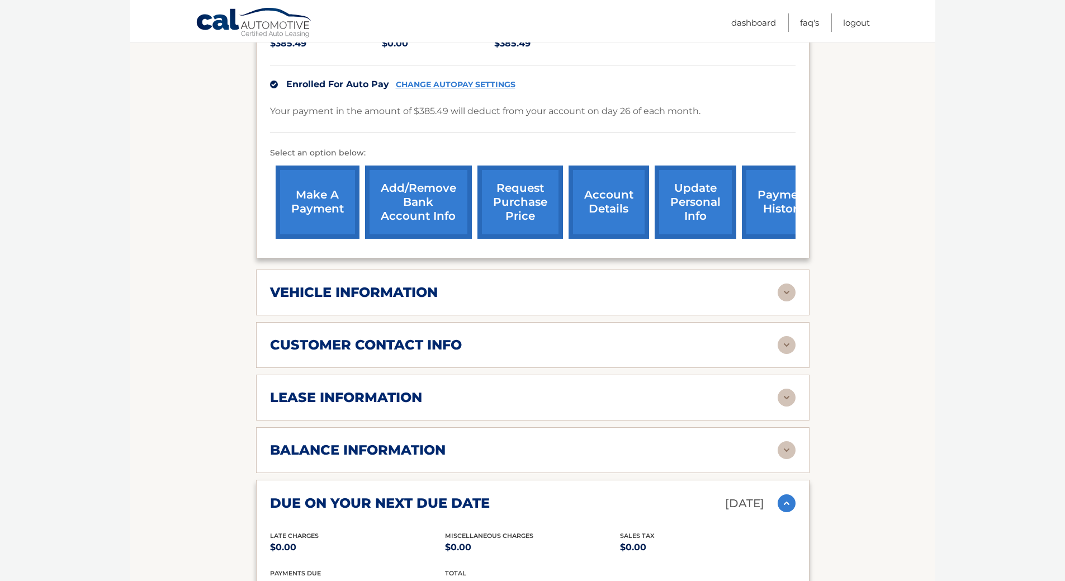
click at [789, 512] on img at bounding box center [787, 503] width 18 height 18
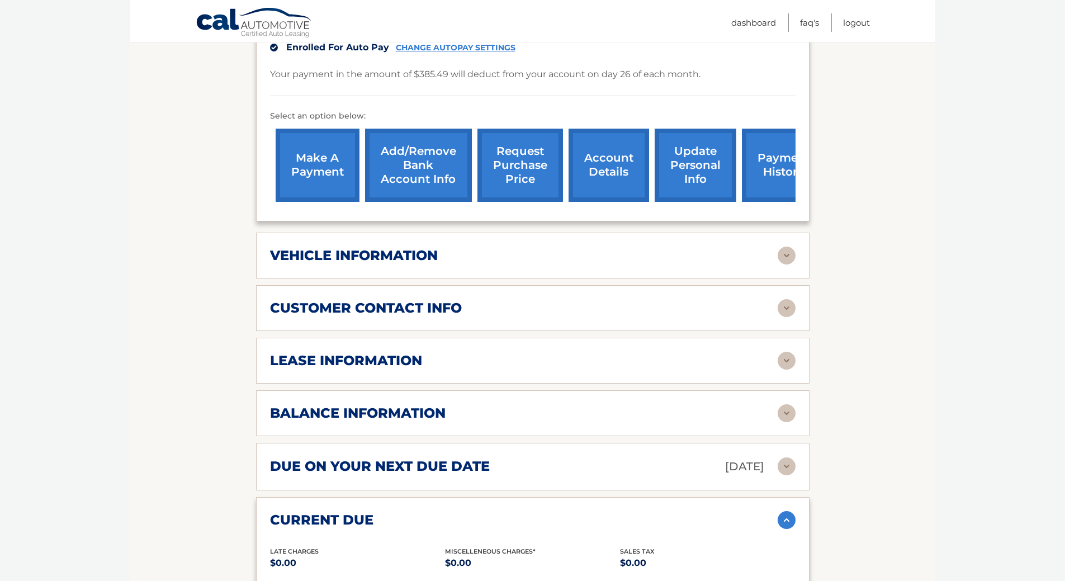
scroll to position [329, 0]
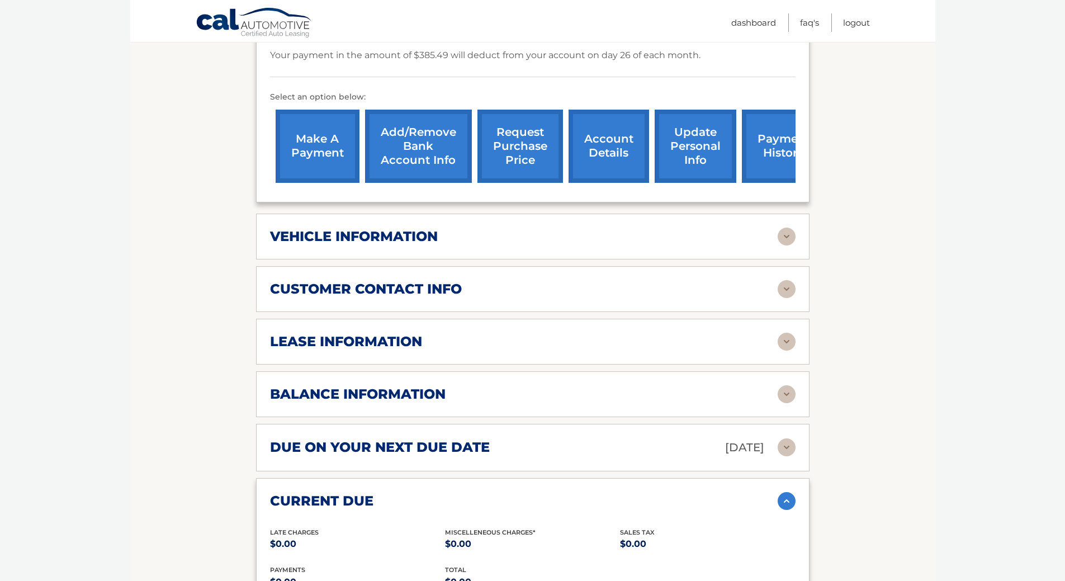
click at [784, 510] on img at bounding box center [787, 501] width 18 height 18
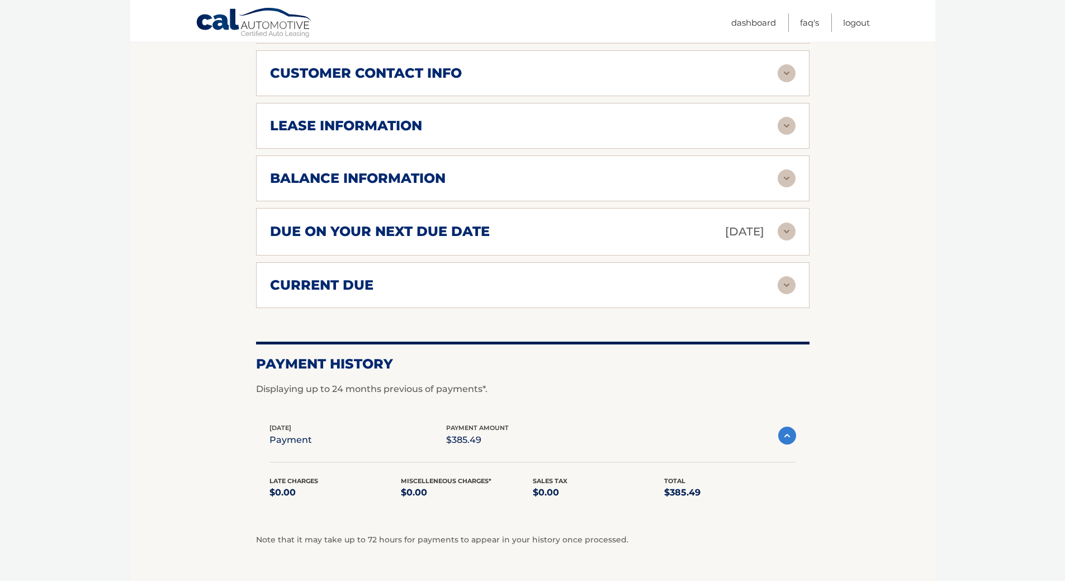
scroll to position [553, 0]
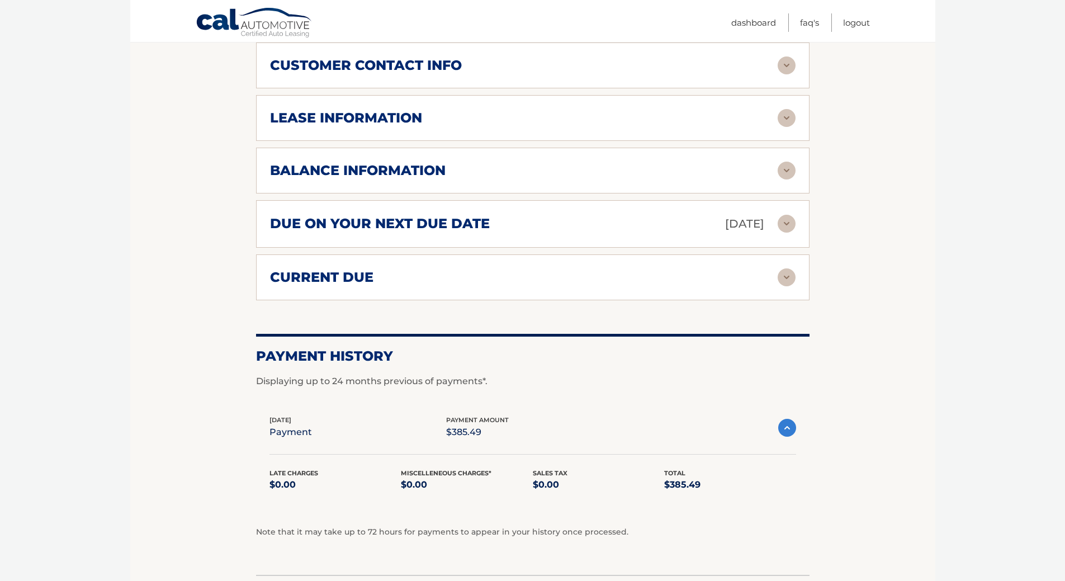
click at [784, 437] on img at bounding box center [788, 428] width 18 height 18
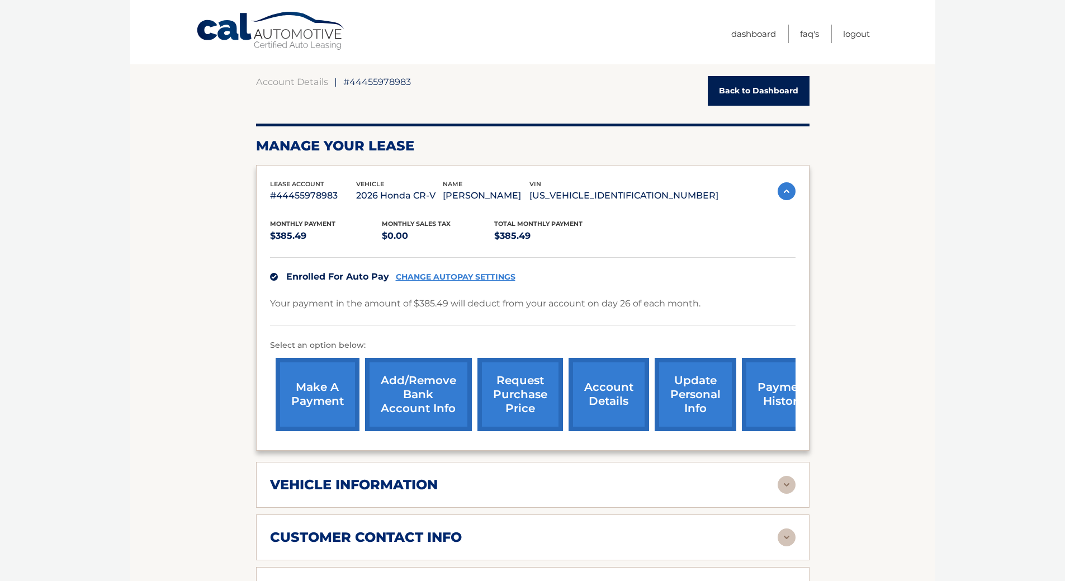
scroll to position [0, 0]
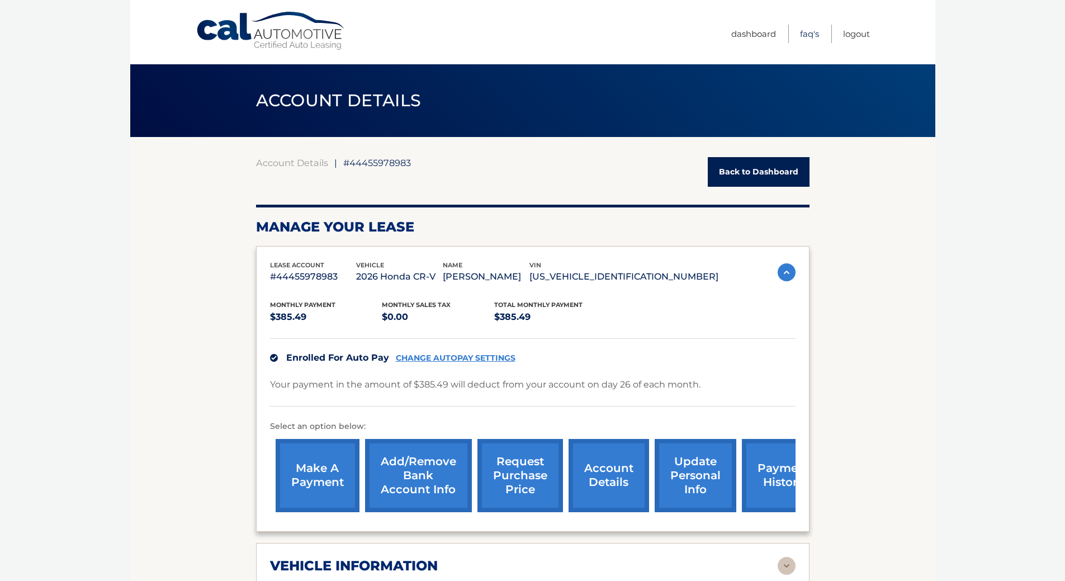
click at [800, 31] on link "FAQ's" at bounding box center [809, 34] width 19 height 18
